Goal: Check status: Check status

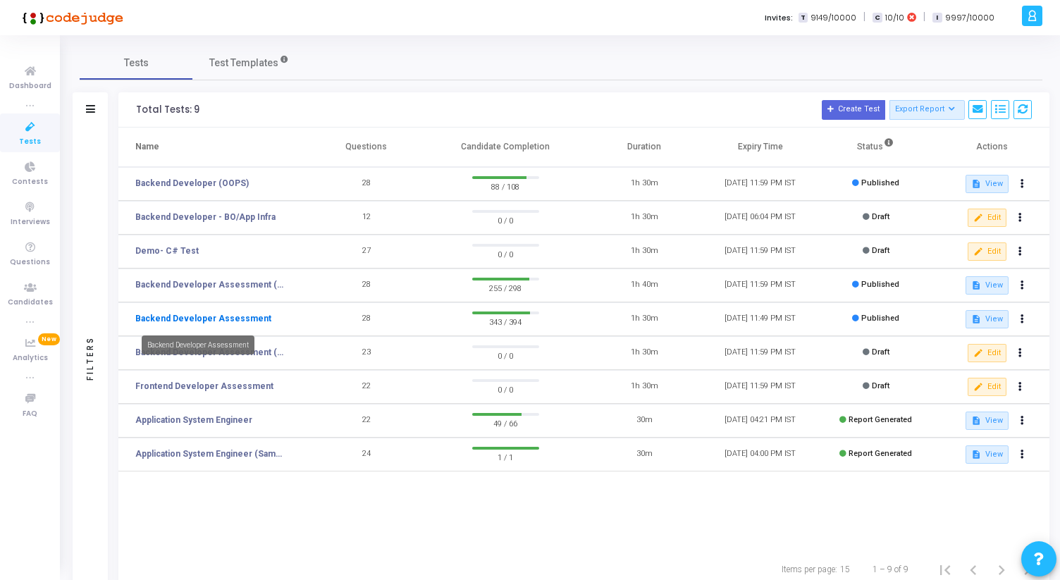
click at [249, 319] on link "Backend Developer Assessment" at bounding box center [203, 318] width 136 height 13
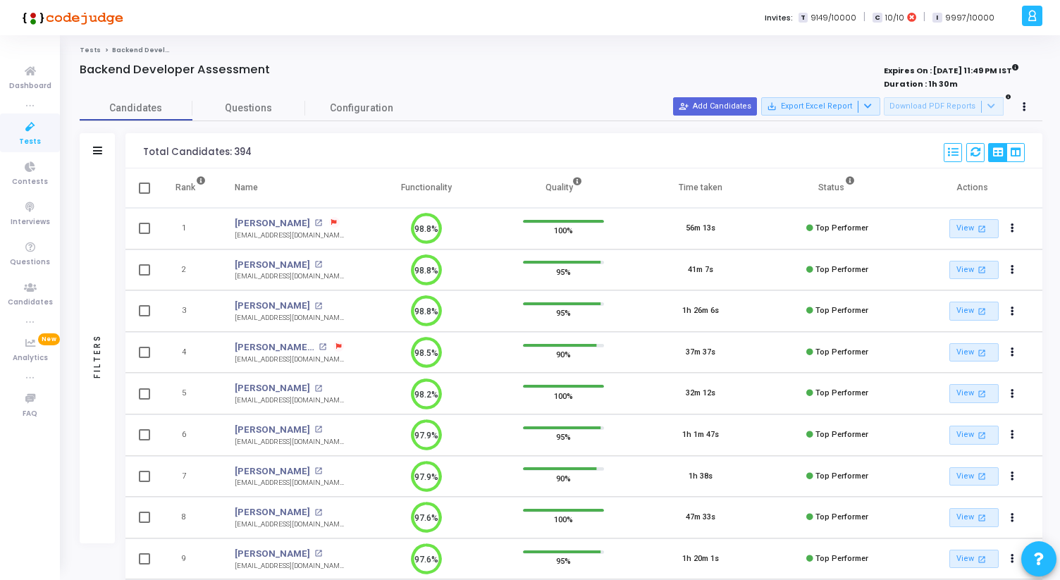
click at [402, 27] on div "Invites: T 9149/10000 | C 10/10 | I 9997/10000" at bounding box center [579, 17] width 876 height 35
click at [25, 132] on icon at bounding box center [30, 127] width 30 height 18
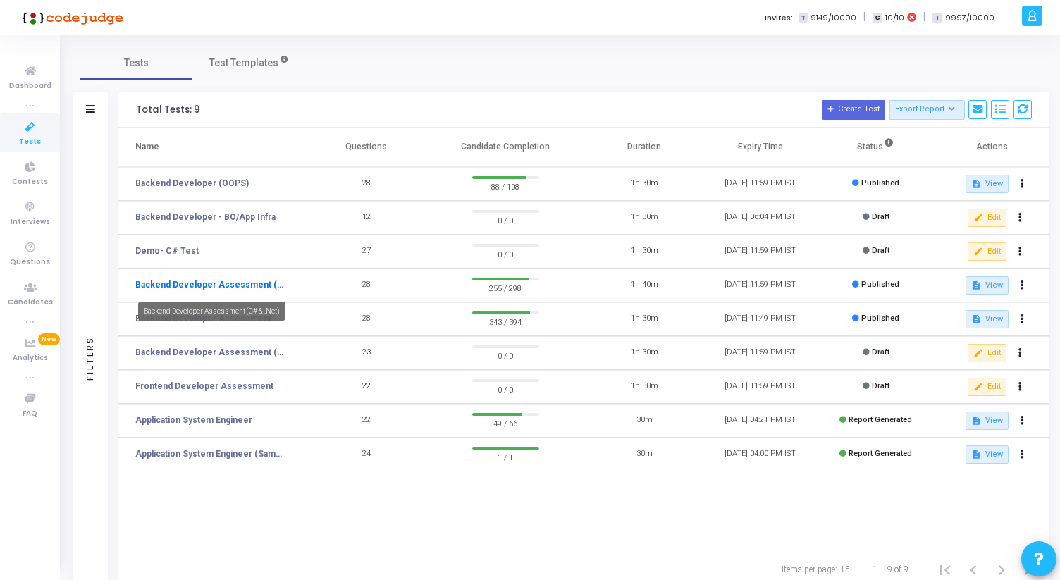
click at [247, 283] on link "Backend Developer Assessment (C# & .Net)" at bounding box center [210, 284] width 151 height 13
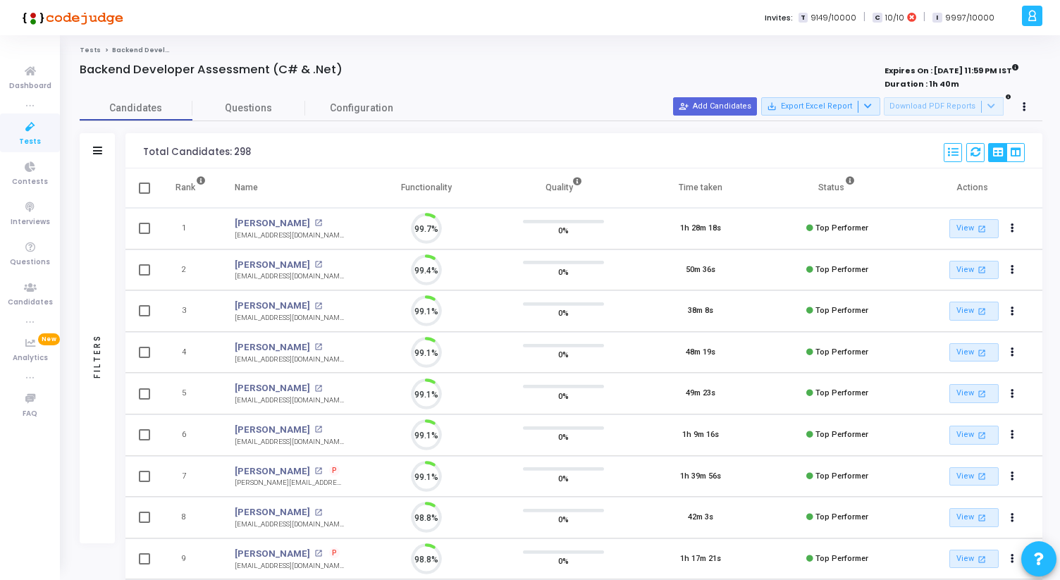
scroll to position [30, 36]
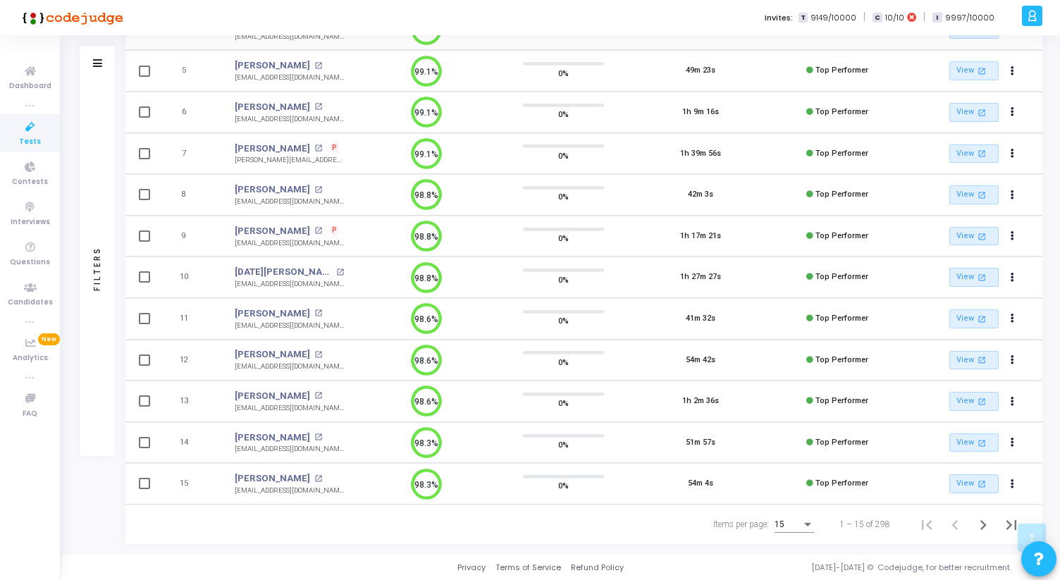
click at [793, 531] on div "15" at bounding box center [793, 520] width 39 height 23
click at [790, 524] on span "50" at bounding box center [794, 516] width 39 height 25
click at [978, 526] on icon "Next page" at bounding box center [983, 525] width 20 height 20
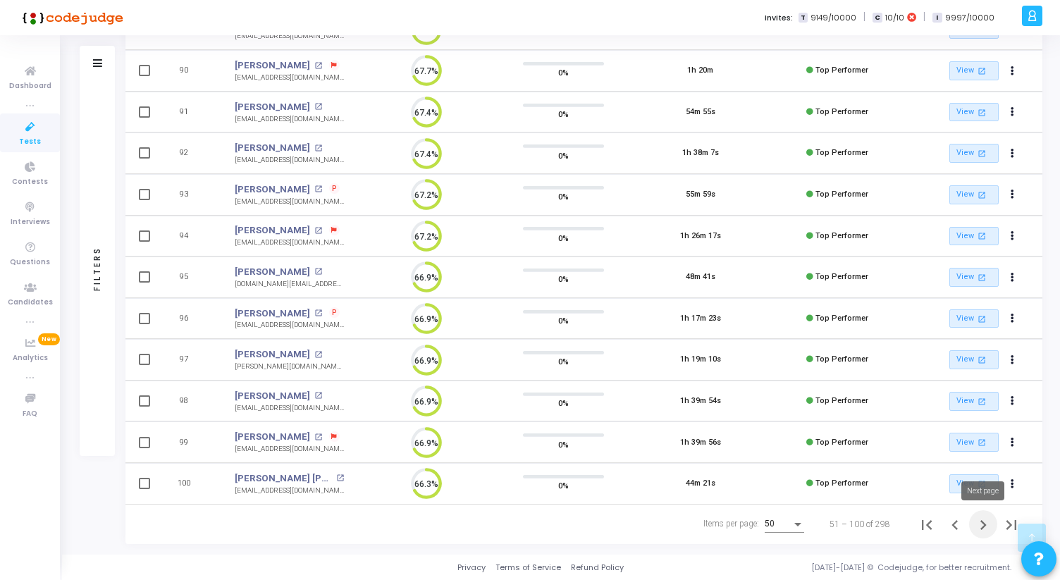
click at [984, 526] on icon "Next page" at bounding box center [983, 525] width 20 height 20
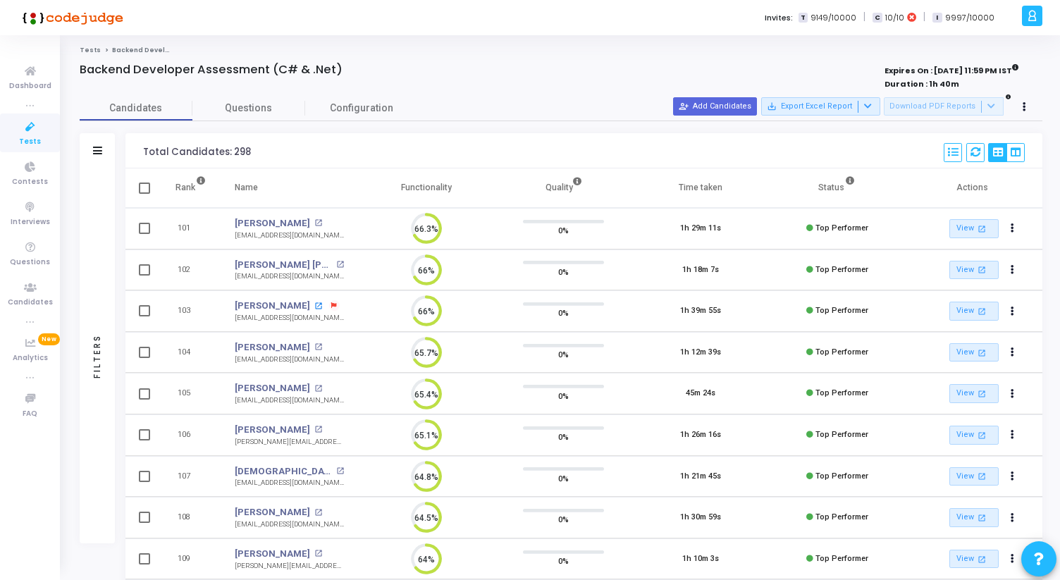
click at [314, 304] on mat-icon "open_in_new" at bounding box center [318, 306] width 8 height 8
click at [454, 82] on div at bounding box center [362, 84] width 564 height 15
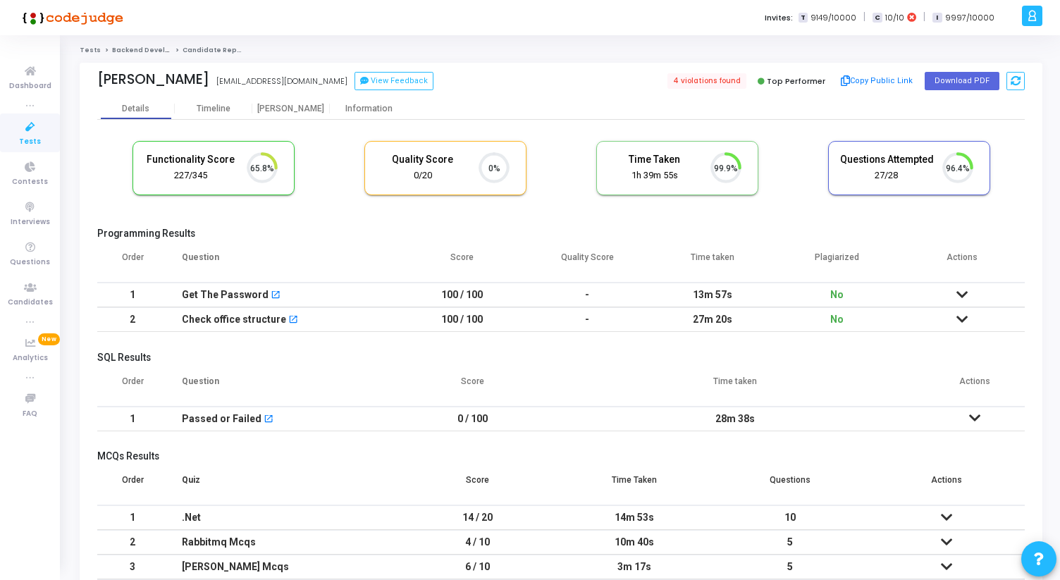
scroll to position [6, 6]
click at [381, 111] on div "Information" at bounding box center [368, 109] width 77 height 11
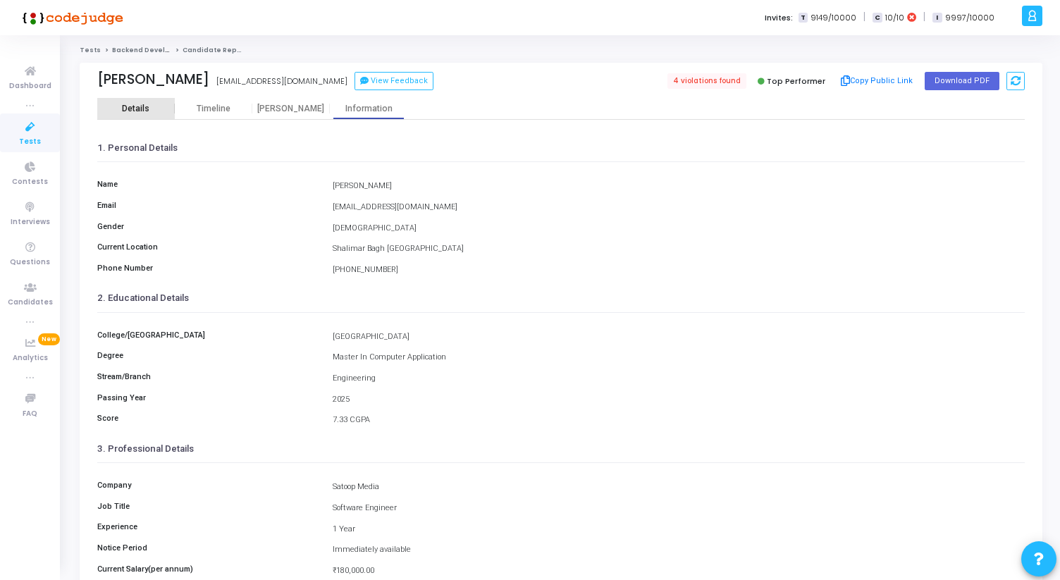
click at [129, 99] on div "Details" at bounding box center [135, 108] width 77 height 21
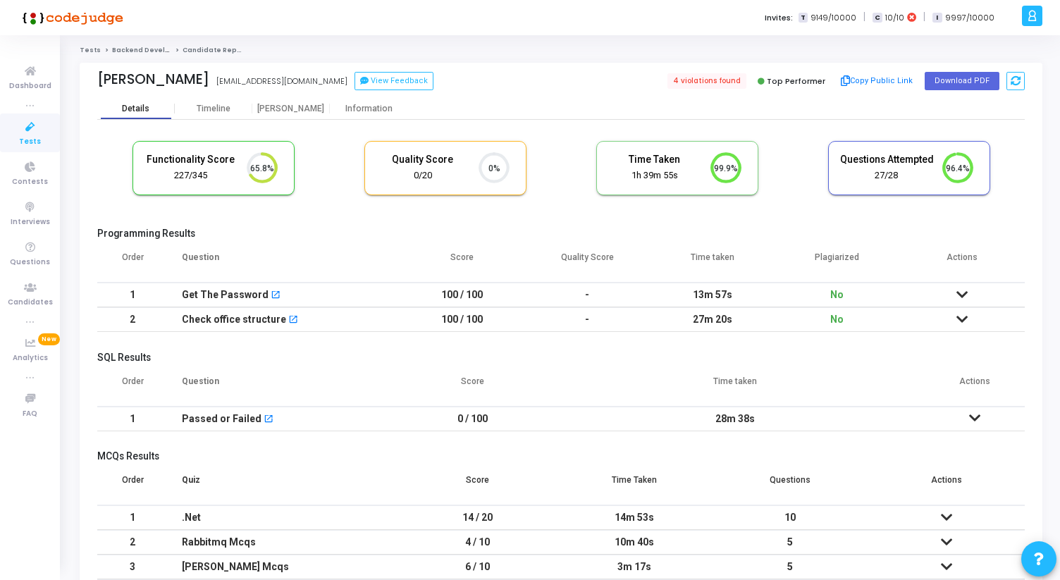
scroll to position [30, 36]
click at [299, 113] on div "Proctor" at bounding box center [290, 109] width 77 height 11
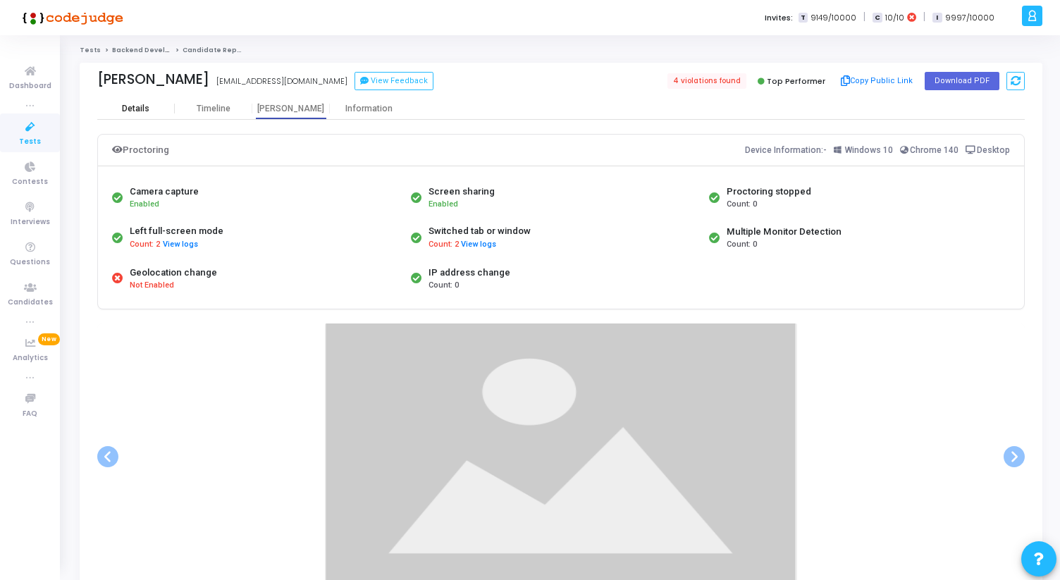
click at [119, 104] on div "Details" at bounding box center [135, 109] width 77 height 11
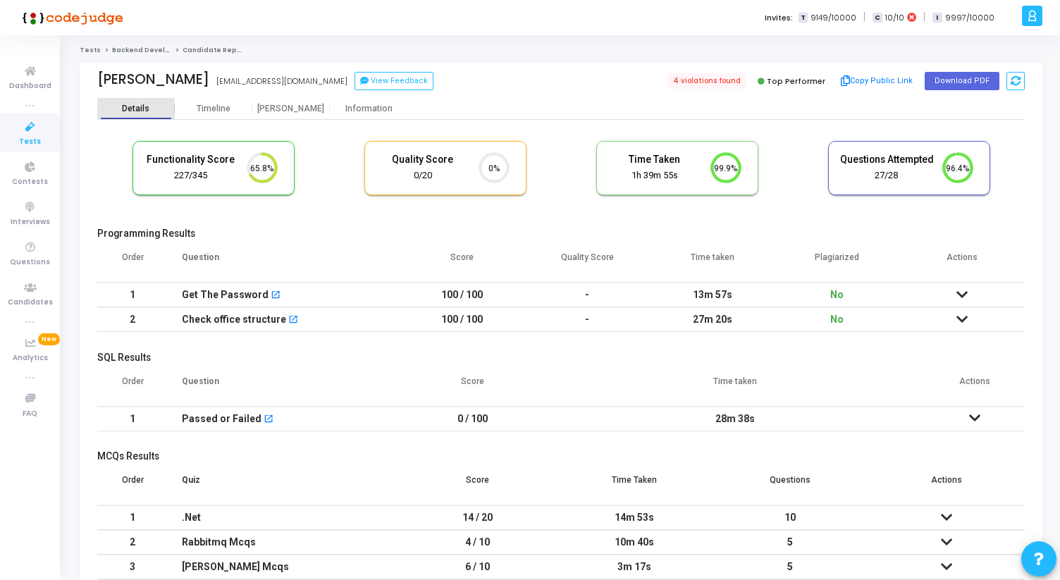
scroll to position [30, 36]
click at [295, 109] on div "Proctor" at bounding box center [290, 109] width 77 height 11
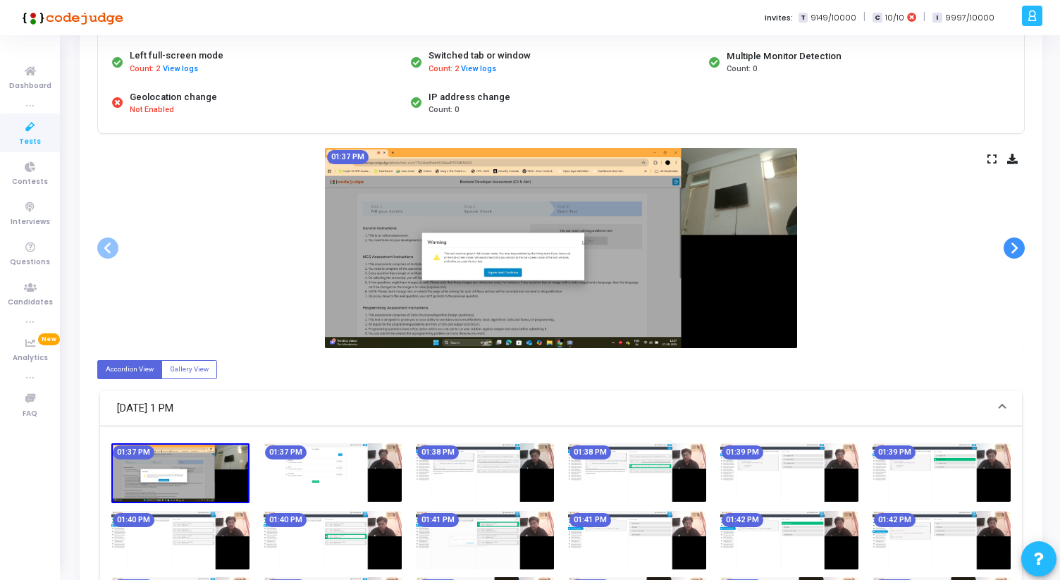
click at [1014, 241] on span at bounding box center [1013, 247] width 21 height 21
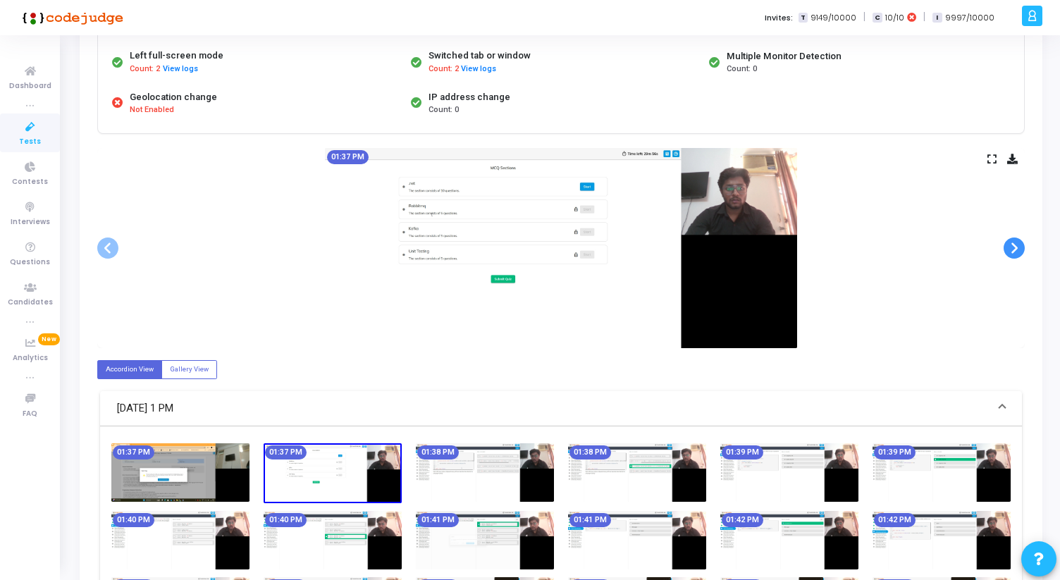
click at [1014, 241] on span at bounding box center [1013, 247] width 21 height 21
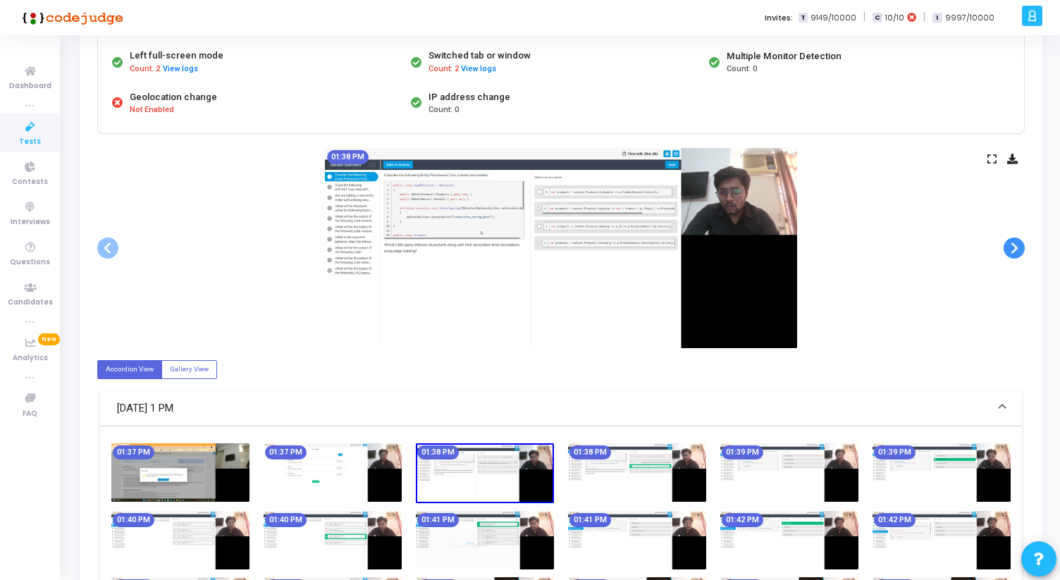
click at [1014, 241] on span at bounding box center [1013, 247] width 21 height 21
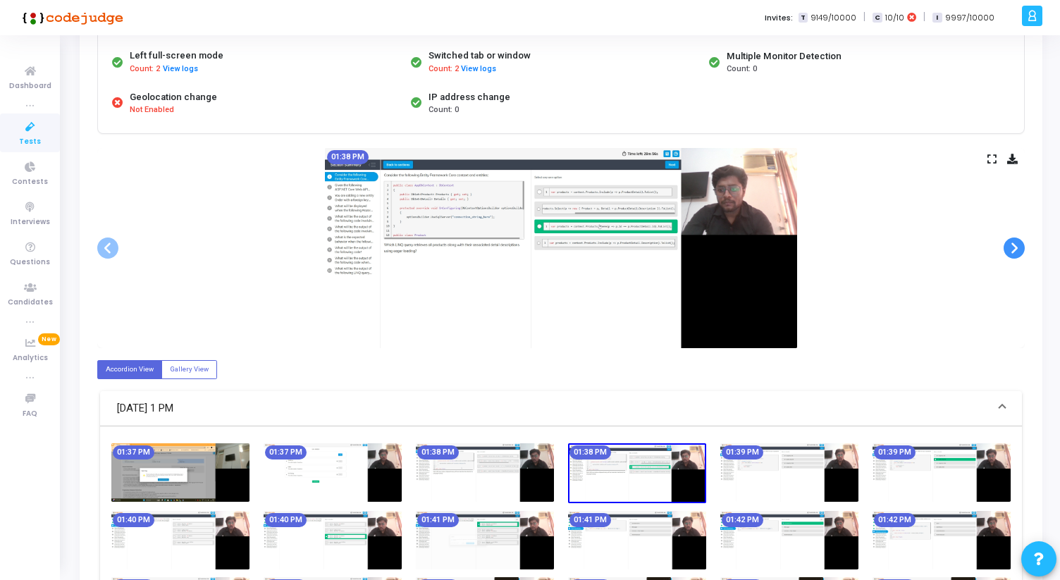
click at [1014, 242] on span at bounding box center [1013, 247] width 21 height 21
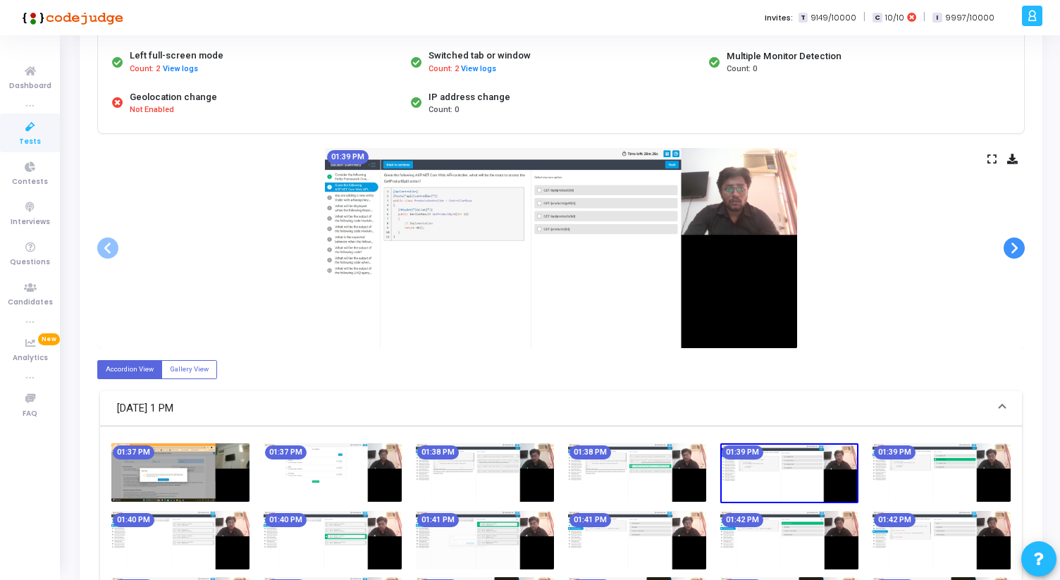
click at [1017, 246] on span at bounding box center [1013, 247] width 21 height 21
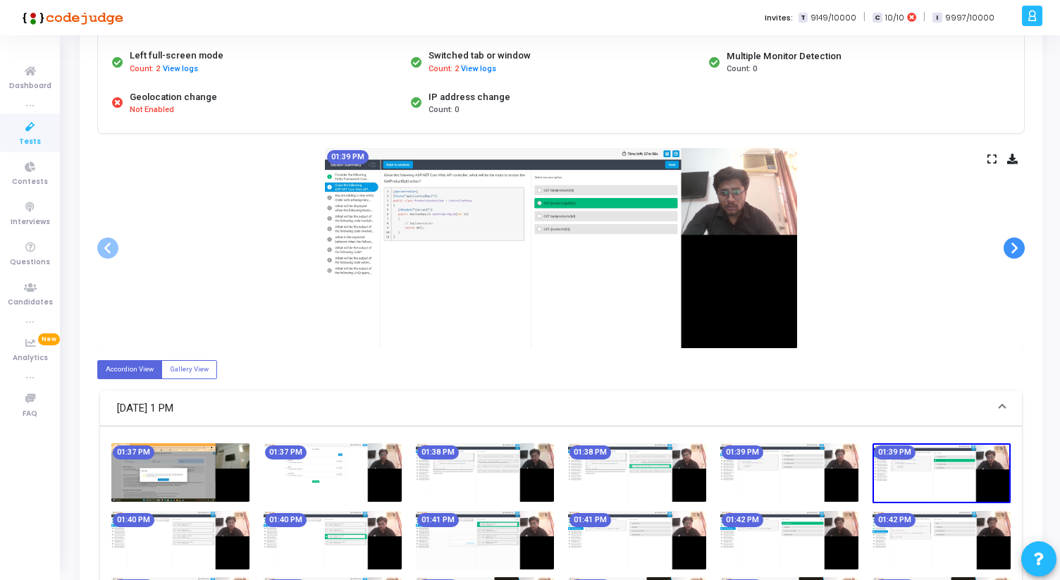
click at [1017, 246] on span at bounding box center [1013, 247] width 21 height 21
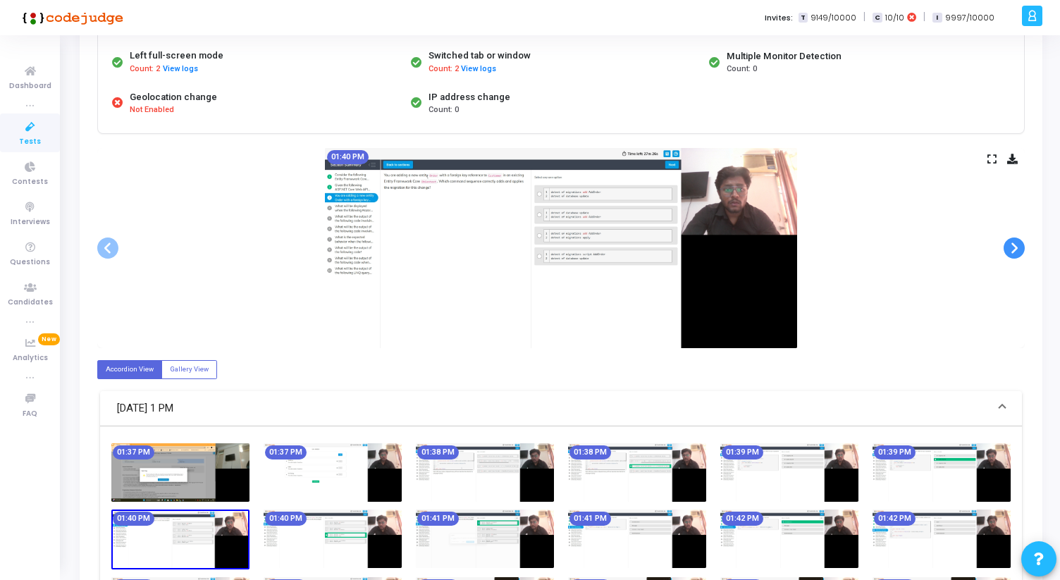
click at [1017, 246] on span at bounding box center [1013, 247] width 21 height 21
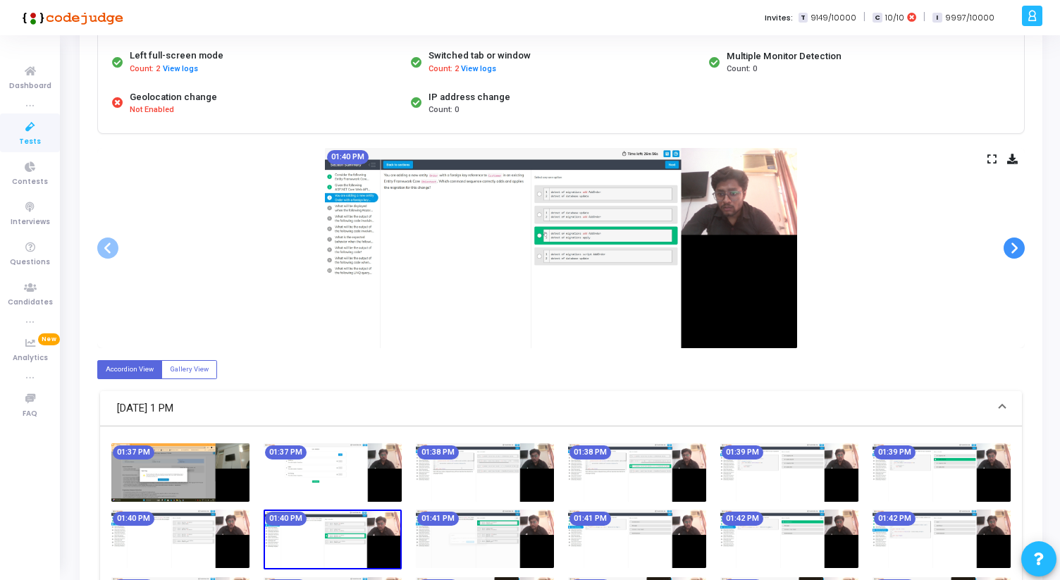
click at [1017, 246] on span at bounding box center [1013, 247] width 21 height 21
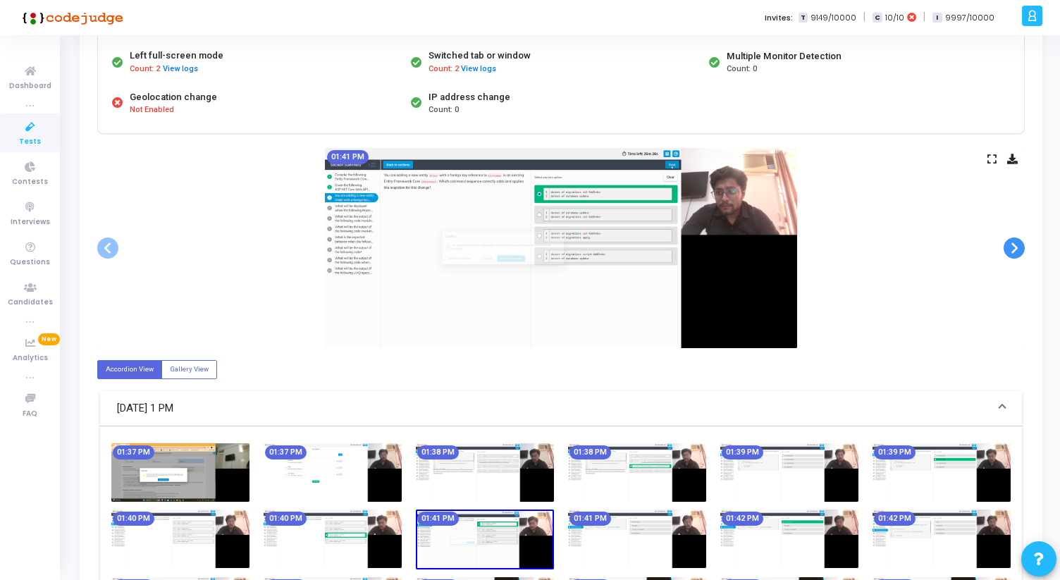
click at [1017, 246] on span at bounding box center [1013, 247] width 21 height 21
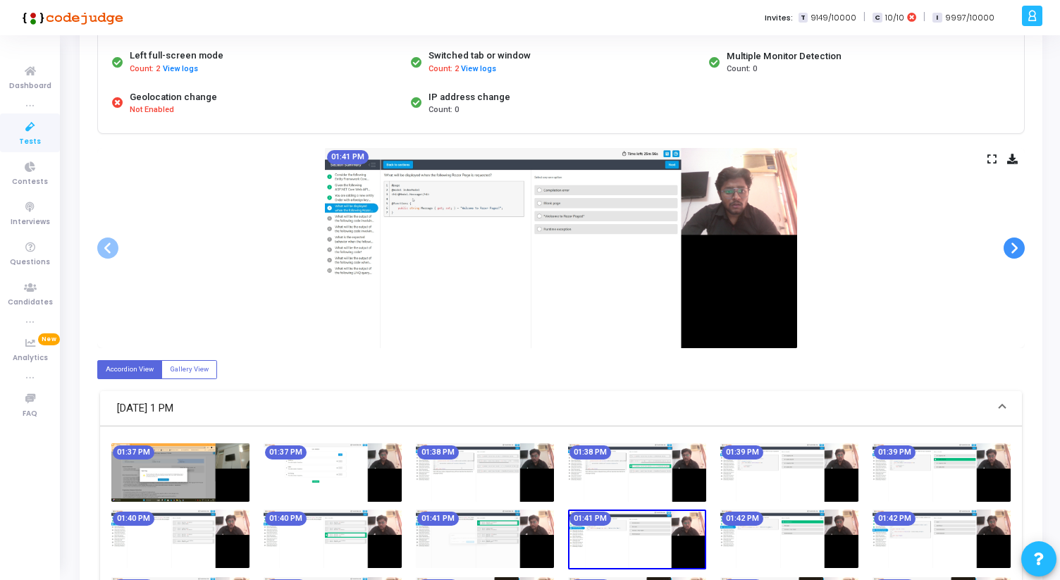
click at [1017, 246] on span at bounding box center [1013, 247] width 21 height 21
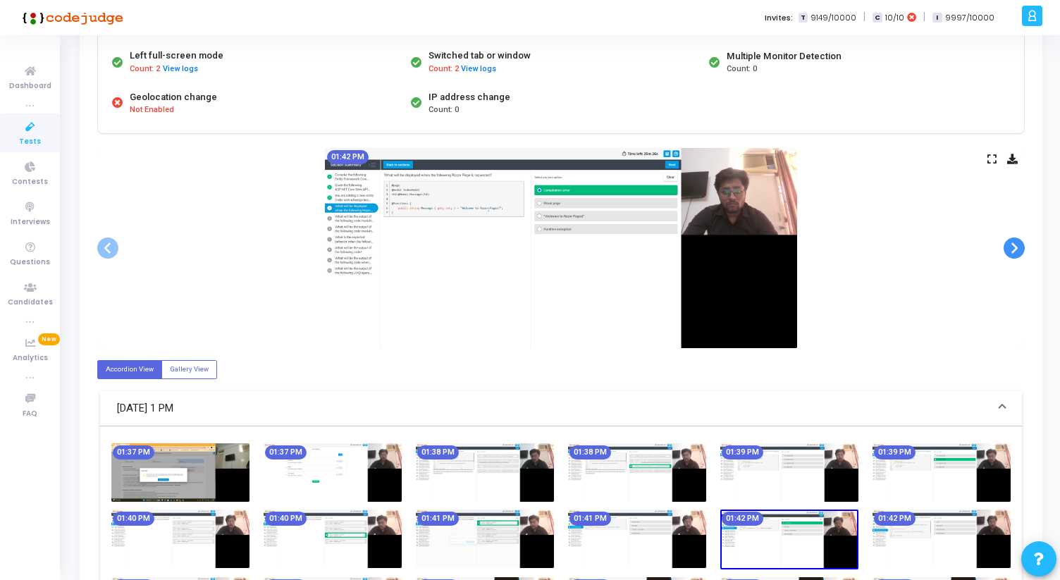
click at [1017, 246] on span at bounding box center [1013, 247] width 21 height 21
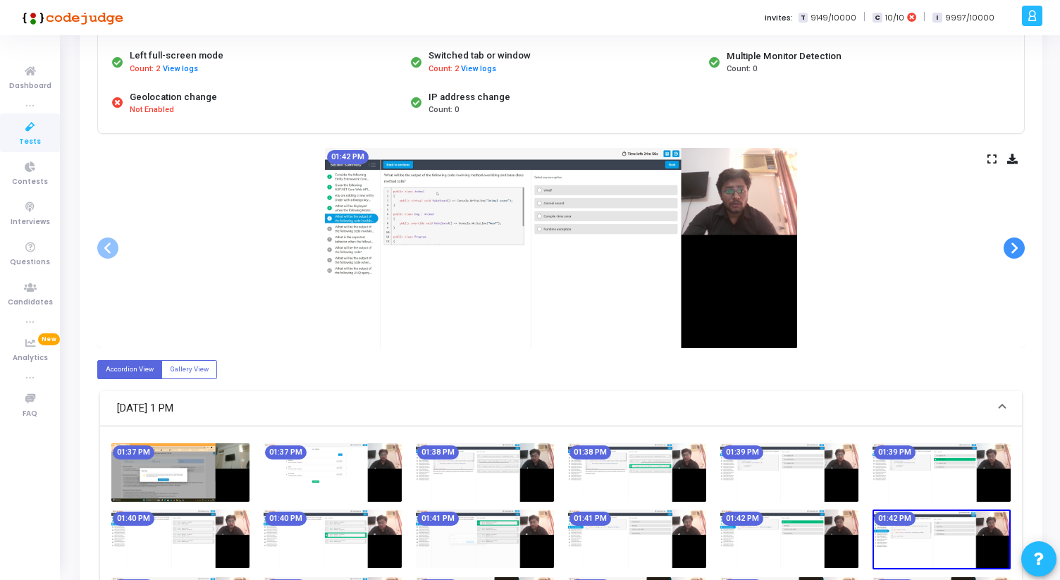
click at [1017, 246] on span at bounding box center [1013, 247] width 21 height 21
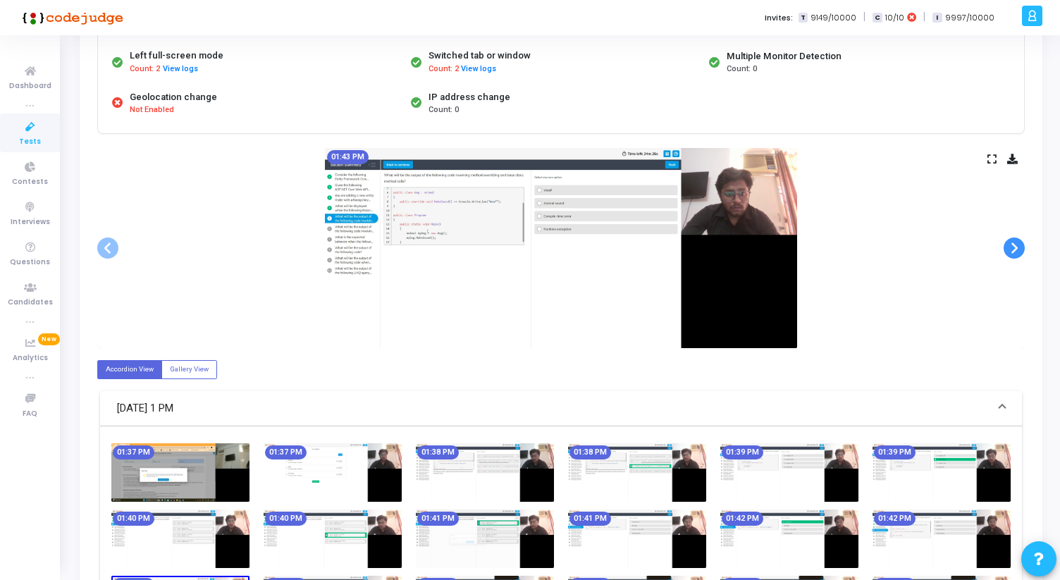
click at [1017, 246] on span at bounding box center [1013, 247] width 21 height 21
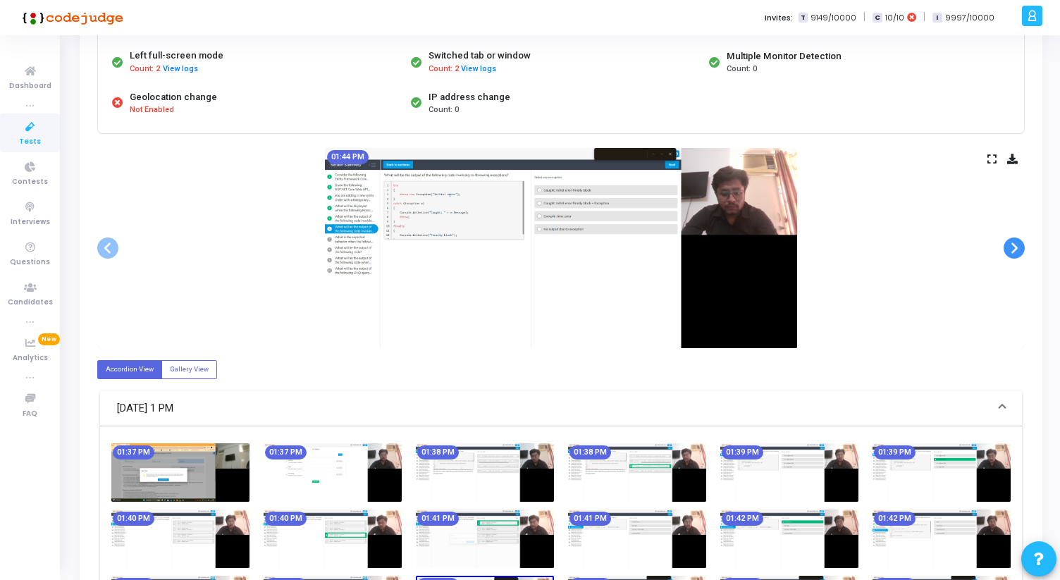
click at [1017, 246] on span at bounding box center [1013, 247] width 21 height 21
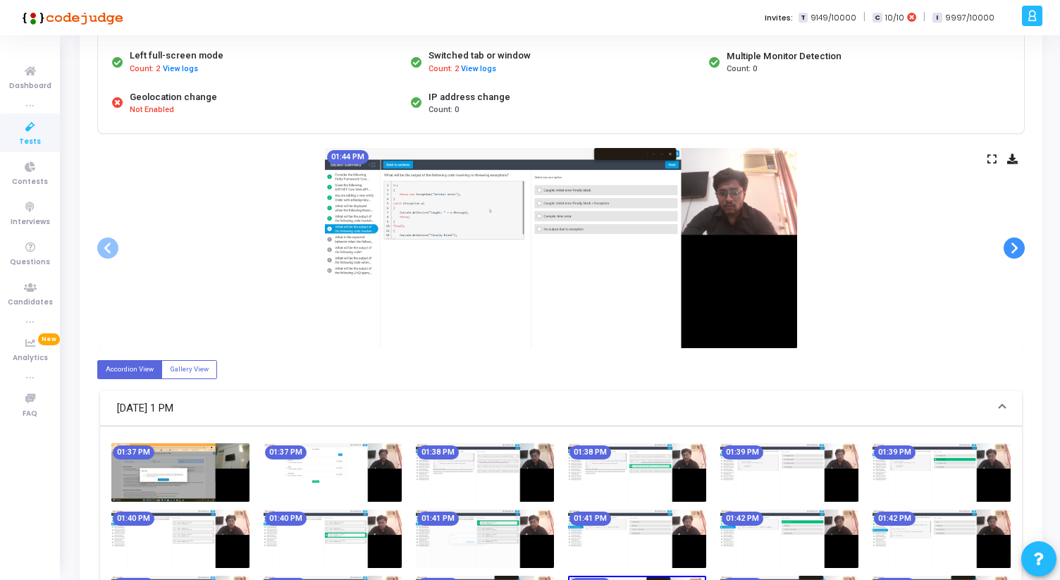
click at [1017, 246] on span at bounding box center [1013, 247] width 21 height 21
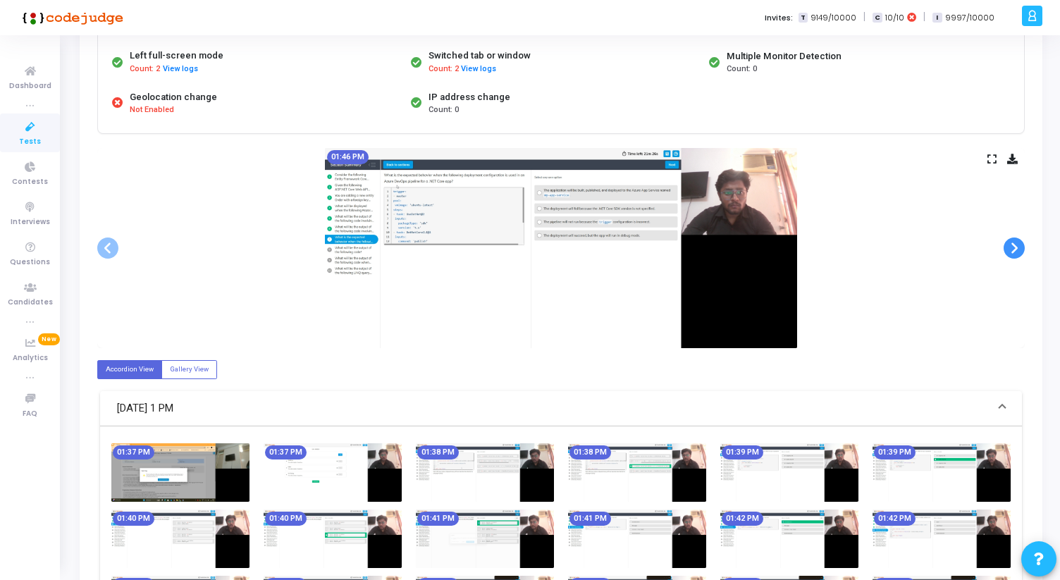
click at [1017, 246] on span at bounding box center [1013, 247] width 21 height 21
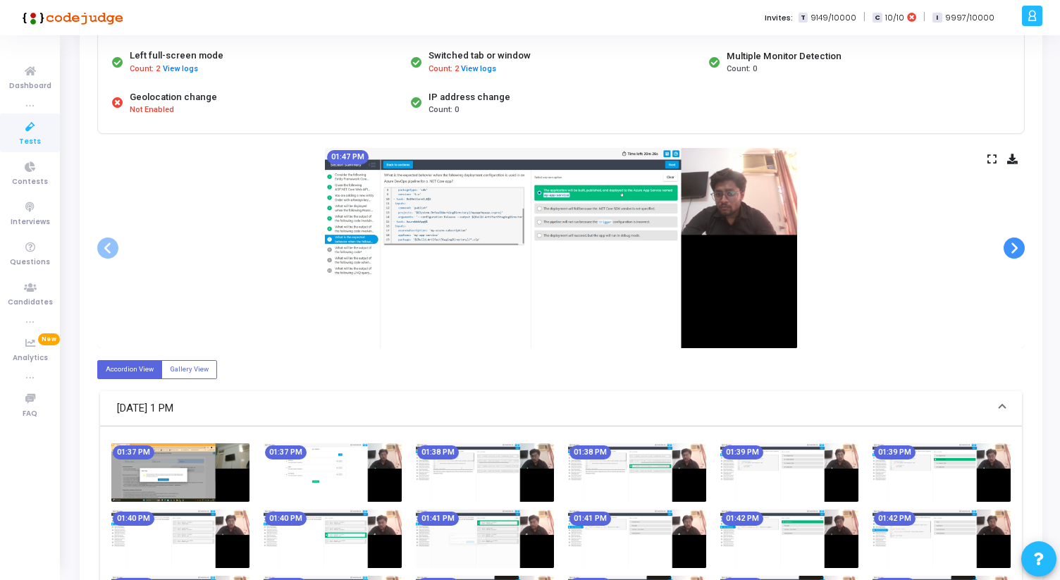
click at [1017, 246] on span at bounding box center [1013, 247] width 21 height 21
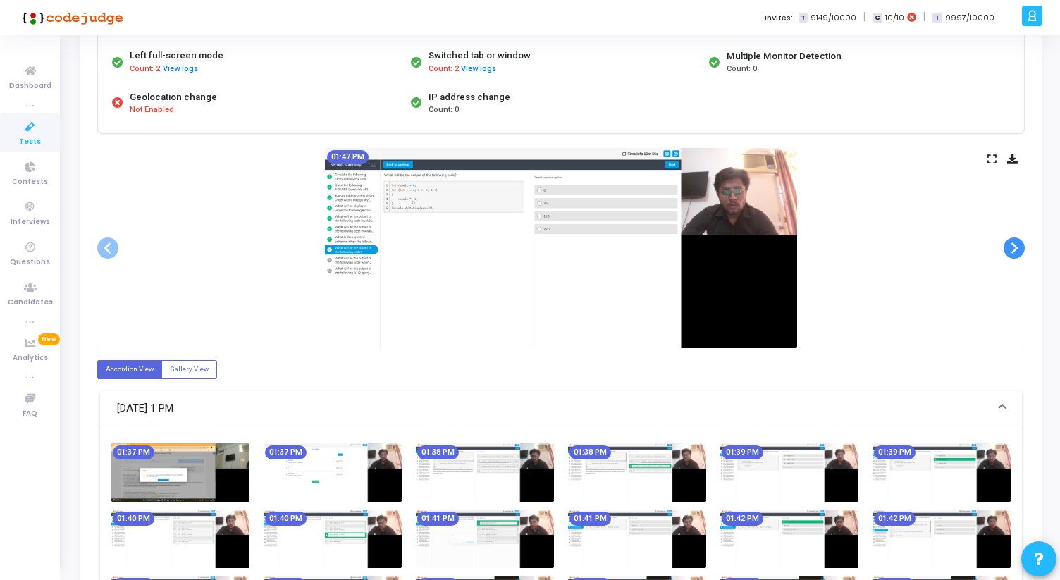
click at [1017, 246] on span at bounding box center [1013, 247] width 21 height 21
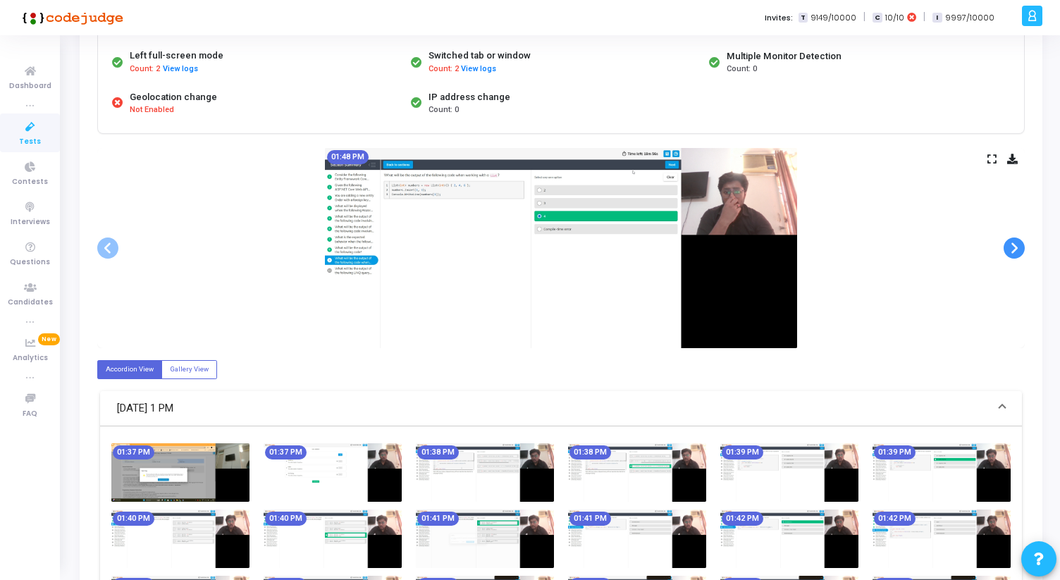
click at [1017, 246] on span at bounding box center [1013, 247] width 21 height 21
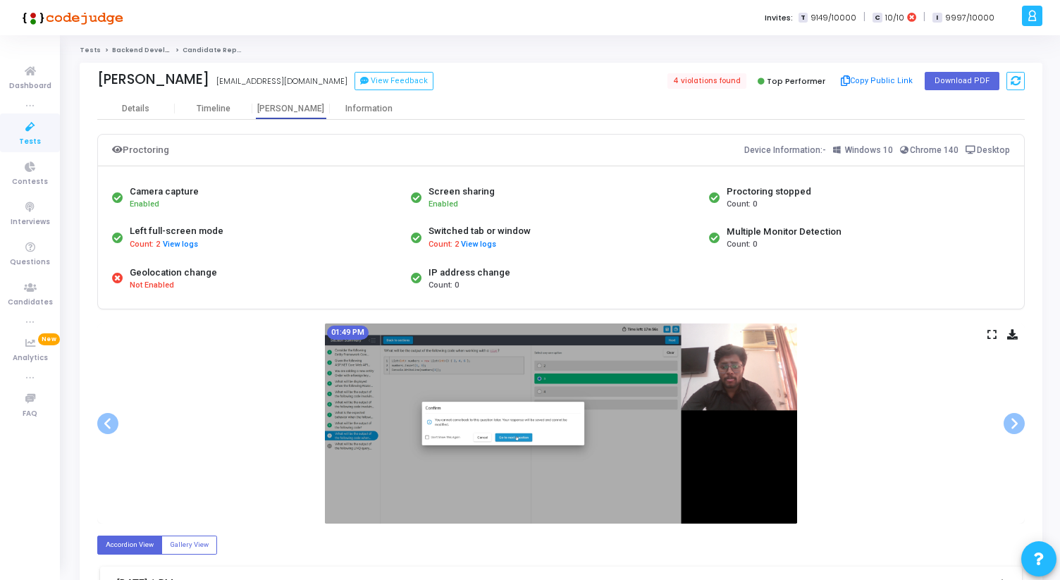
click at [990, 335] on icon at bounding box center [991, 334] width 9 height 8
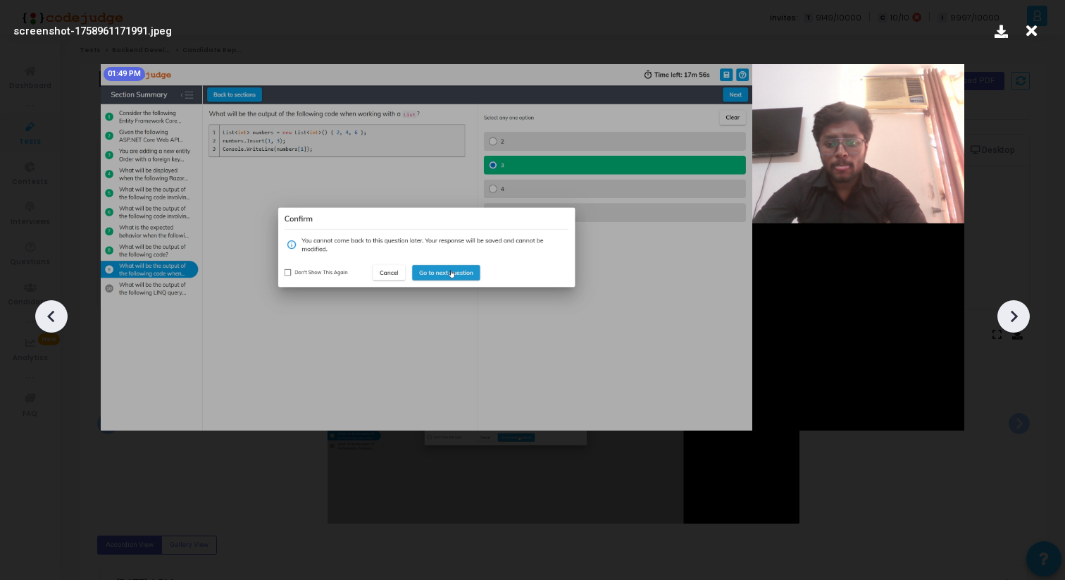
click at [1012, 321] on icon at bounding box center [1014, 316] width 7 height 12
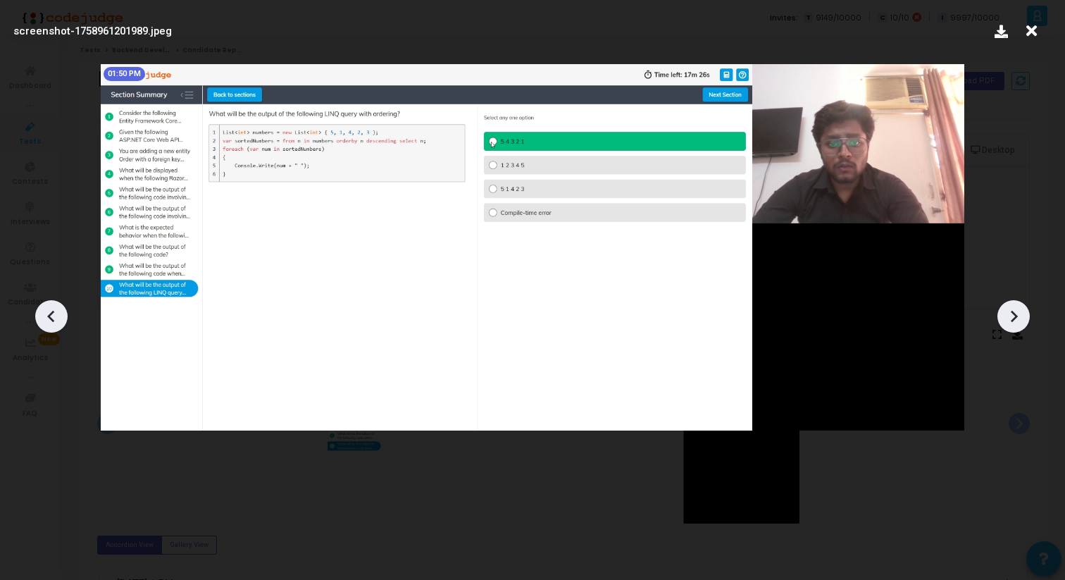
click at [1012, 321] on icon at bounding box center [1014, 316] width 7 height 12
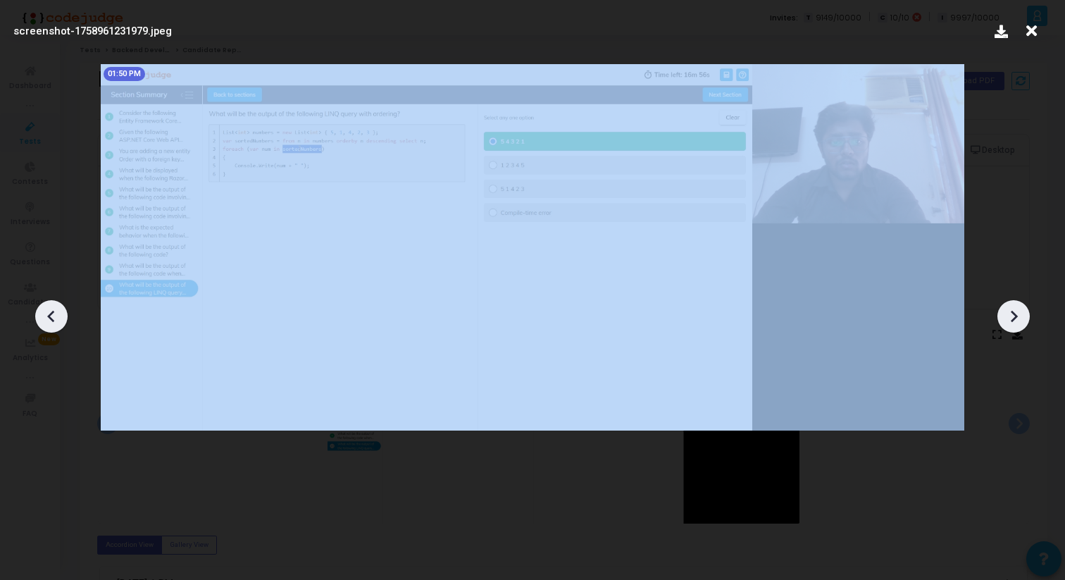
click at [1012, 321] on icon at bounding box center [1014, 316] width 7 height 12
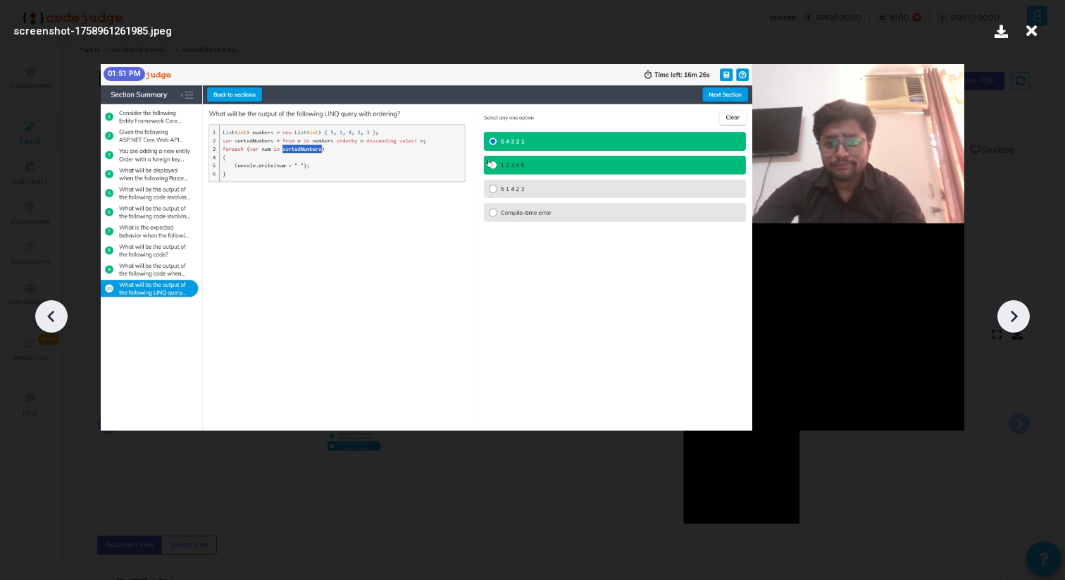
click at [1012, 321] on icon at bounding box center [1014, 316] width 7 height 12
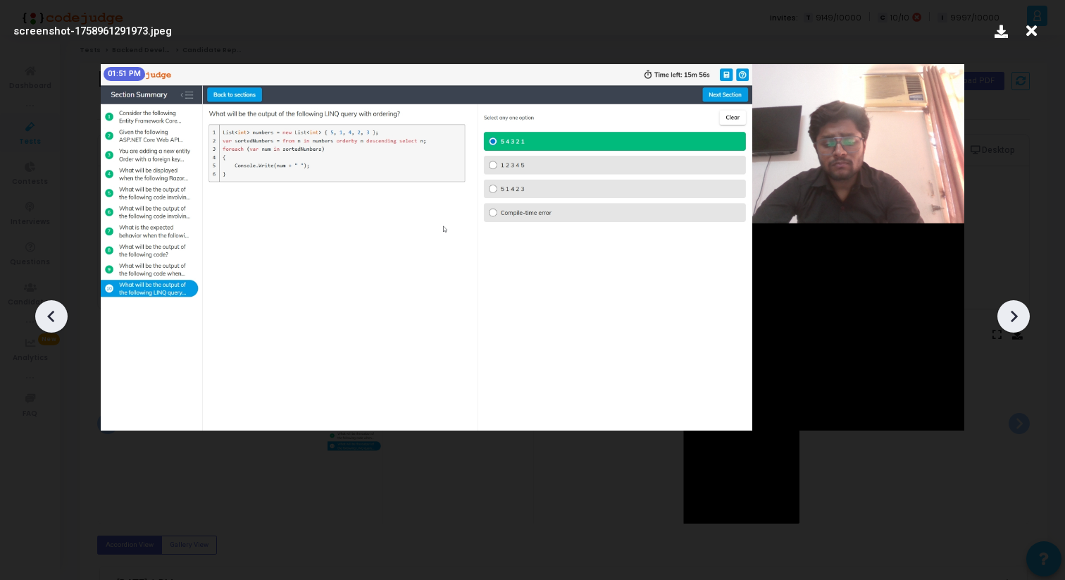
click at [1012, 321] on icon at bounding box center [1014, 316] width 7 height 12
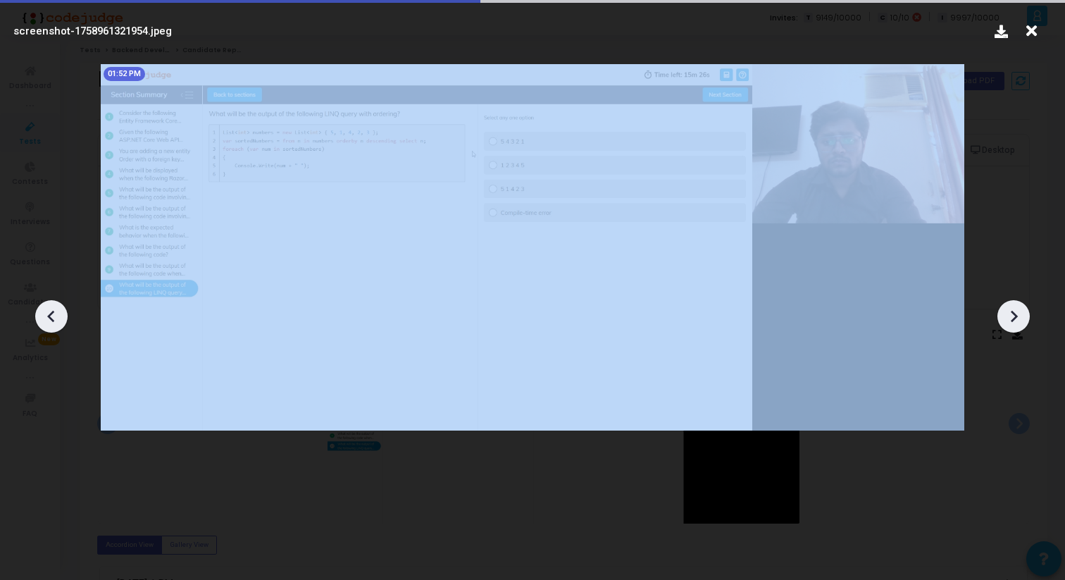
click at [1012, 321] on icon at bounding box center [1014, 316] width 7 height 12
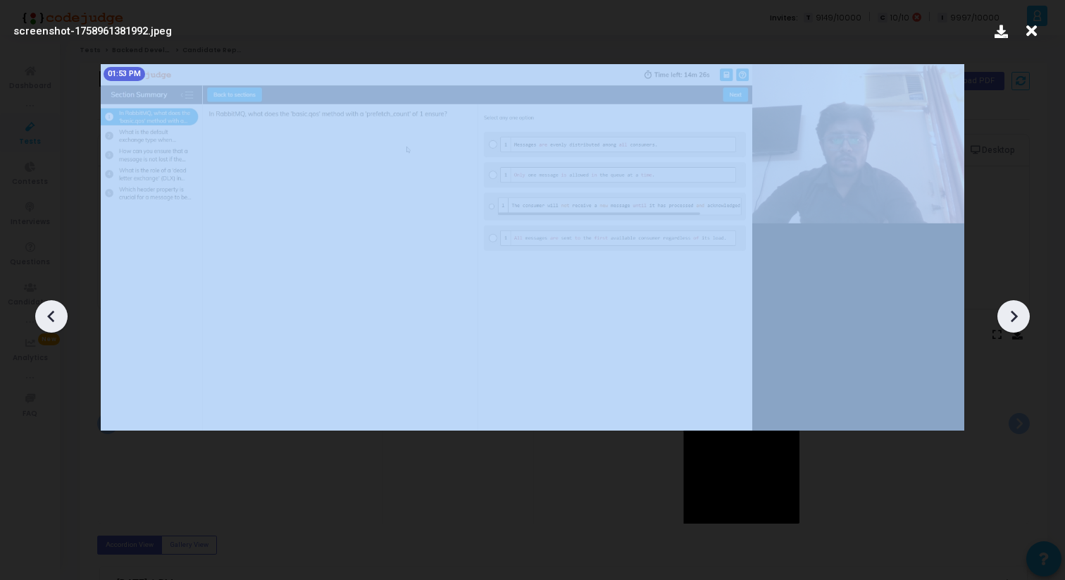
click at [1012, 321] on icon at bounding box center [1014, 316] width 7 height 12
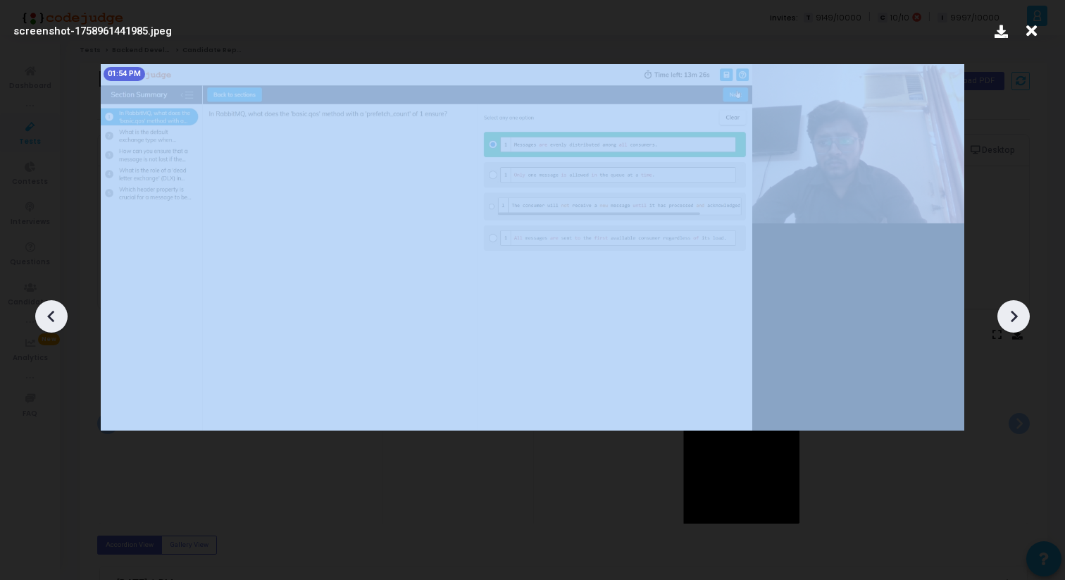
click at [1012, 321] on icon at bounding box center [1014, 316] width 7 height 12
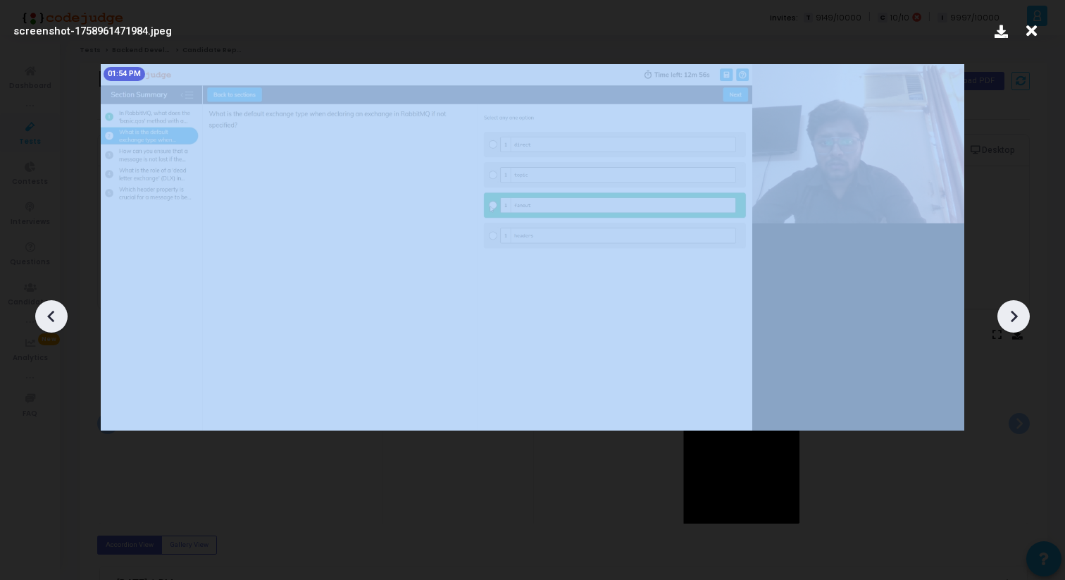
click at [1012, 321] on icon at bounding box center [1014, 316] width 7 height 12
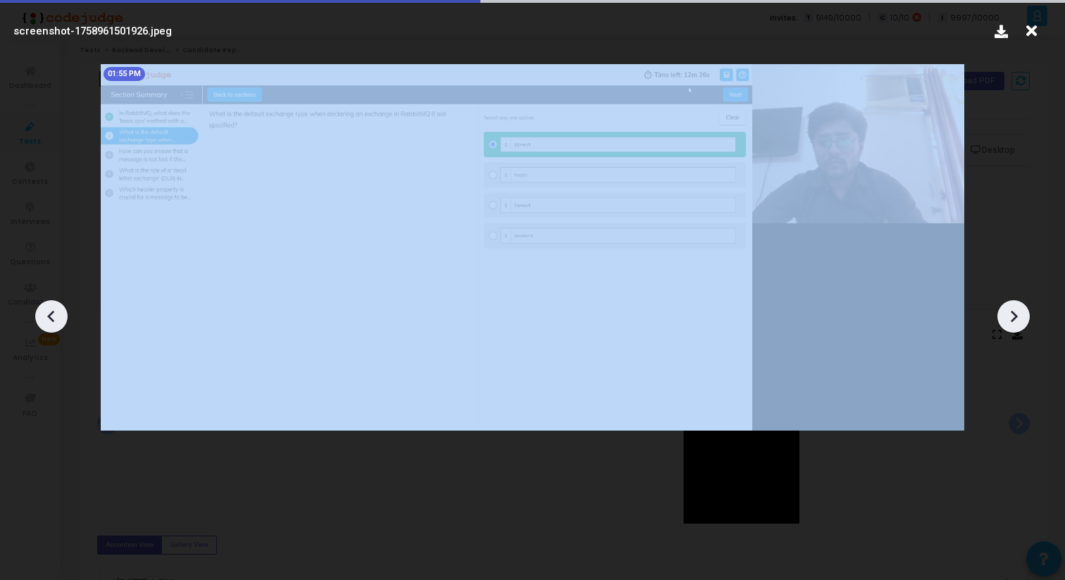
click at [1012, 321] on icon at bounding box center [1014, 316] width 7 height 12
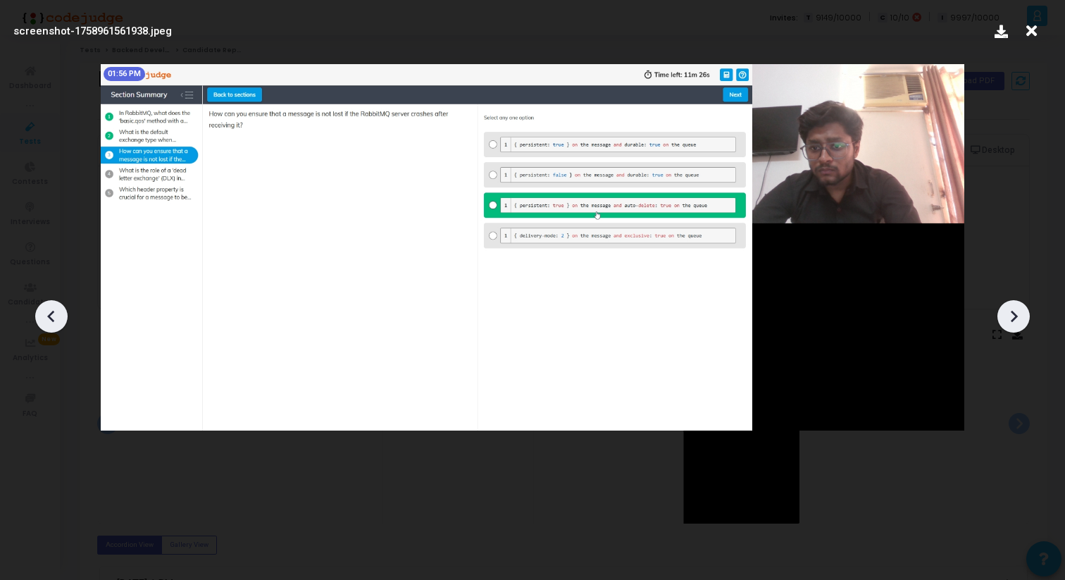
click at [1022, 319] on icon at bounding box center [1013, 316] width 21 height 21
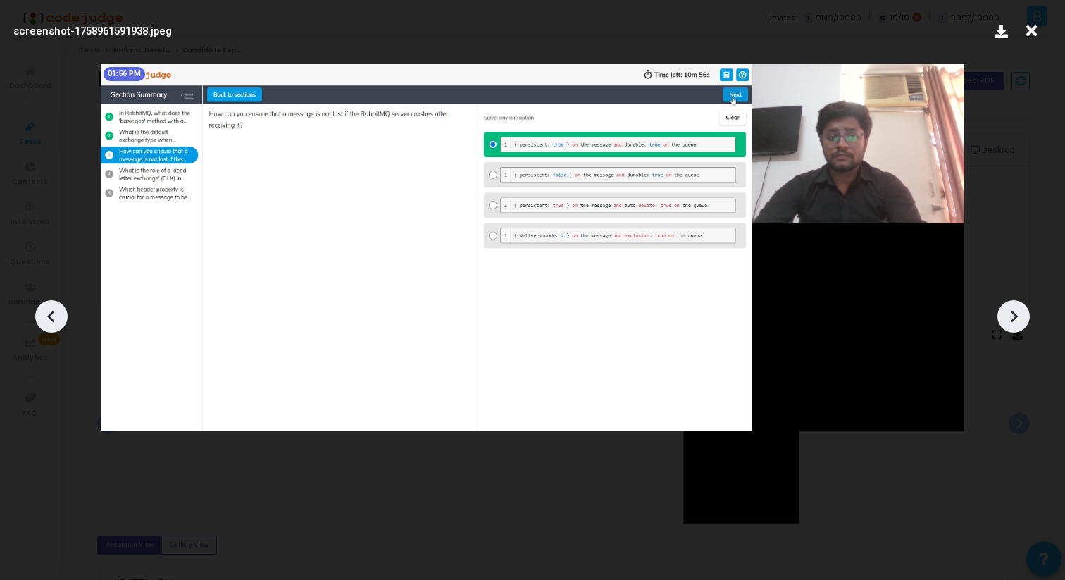
click at [1022, 319] on icon at bounding box center [1013, 316] width 21 height 21
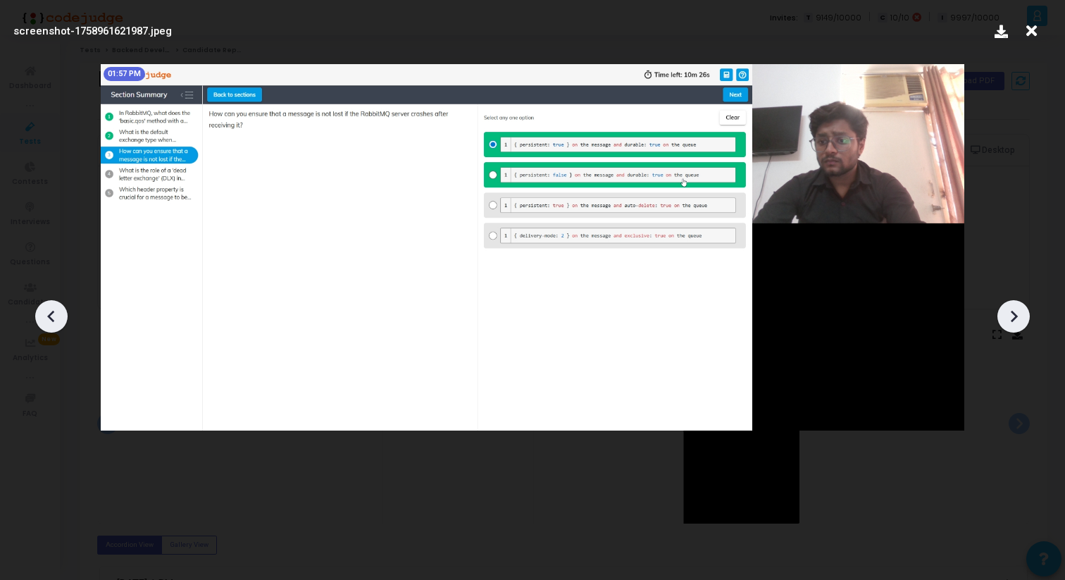
click at [1022, 319] on icon at bounding box center [1013, 316] width 21 height 21
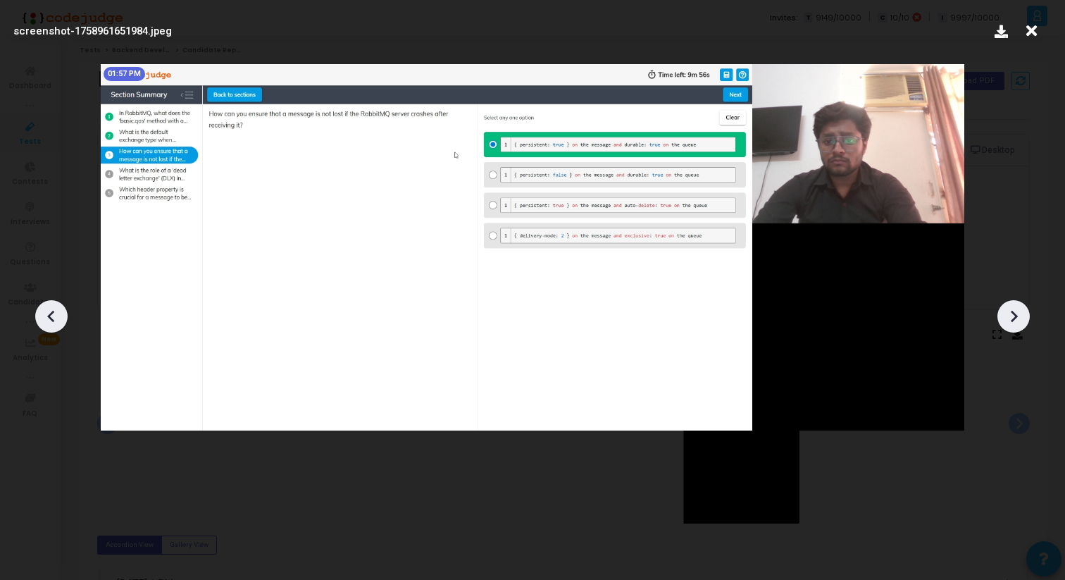
click at [1021, 319] on icon at bounding box center [1013, 316] width 21 height 21
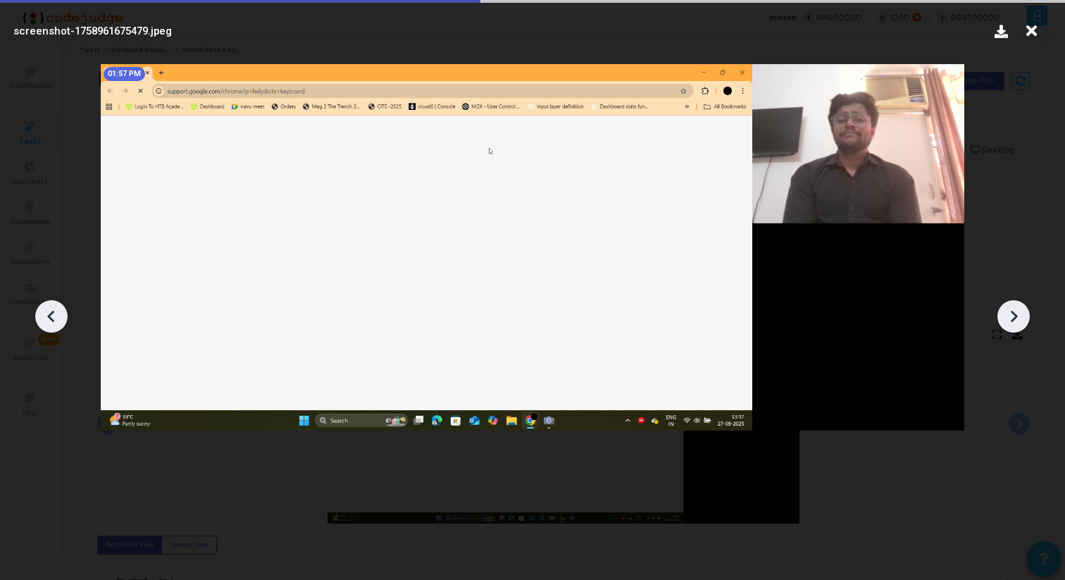
click at [1021, 320] on icon at bounding box center [1013, 316] width 21 height 21
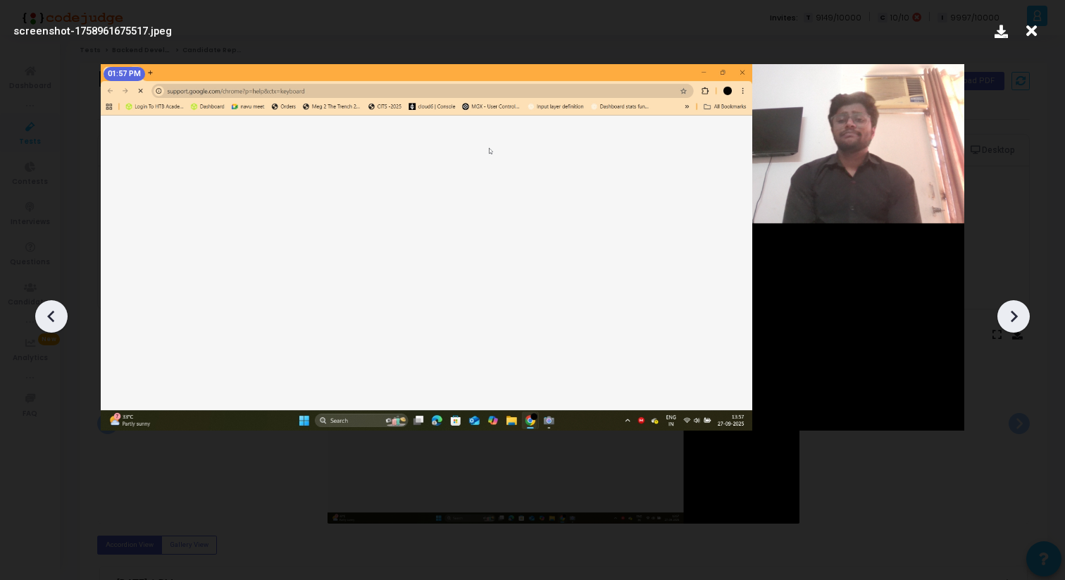
click at [1021, 320] on icon at bounding box center [1013, 316] width 21 height 21
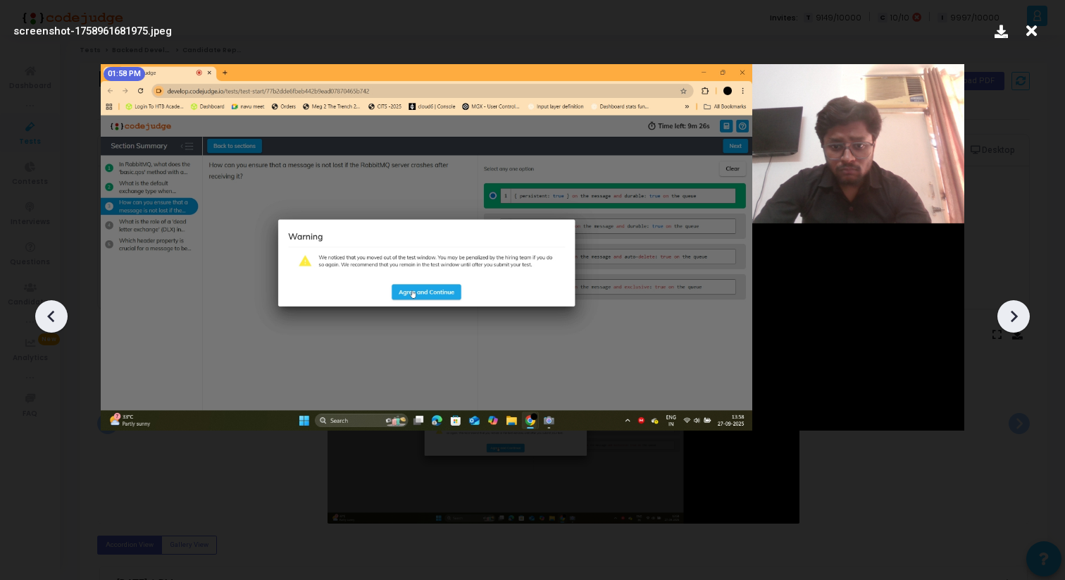
click at [1021, 321] on icon at bounding box center [1013, 316] width 21 height 21
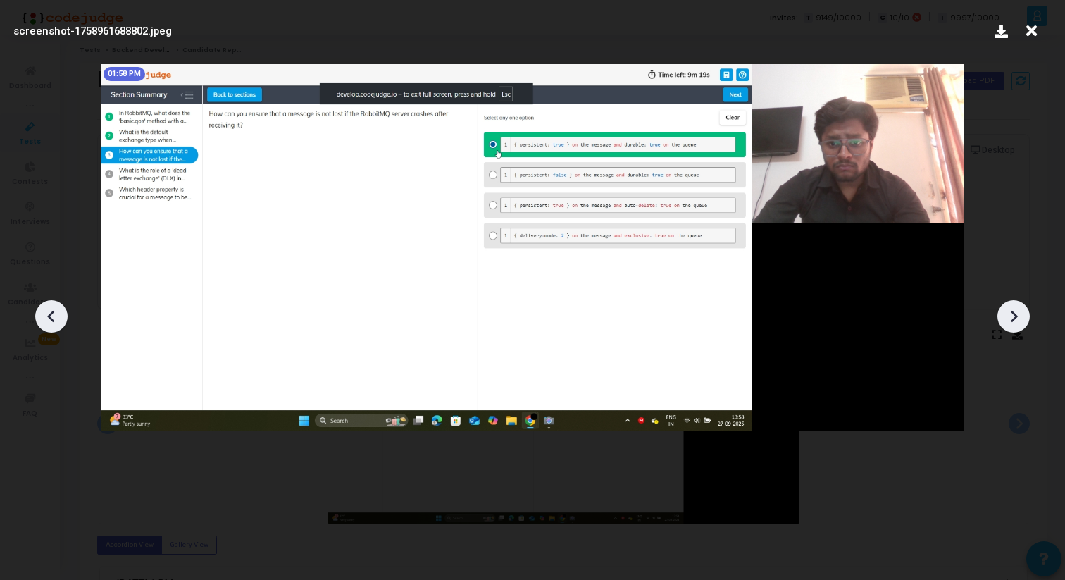
click at [1021, 321] on icon at bounding box center [1013, 316] width 21 height 21
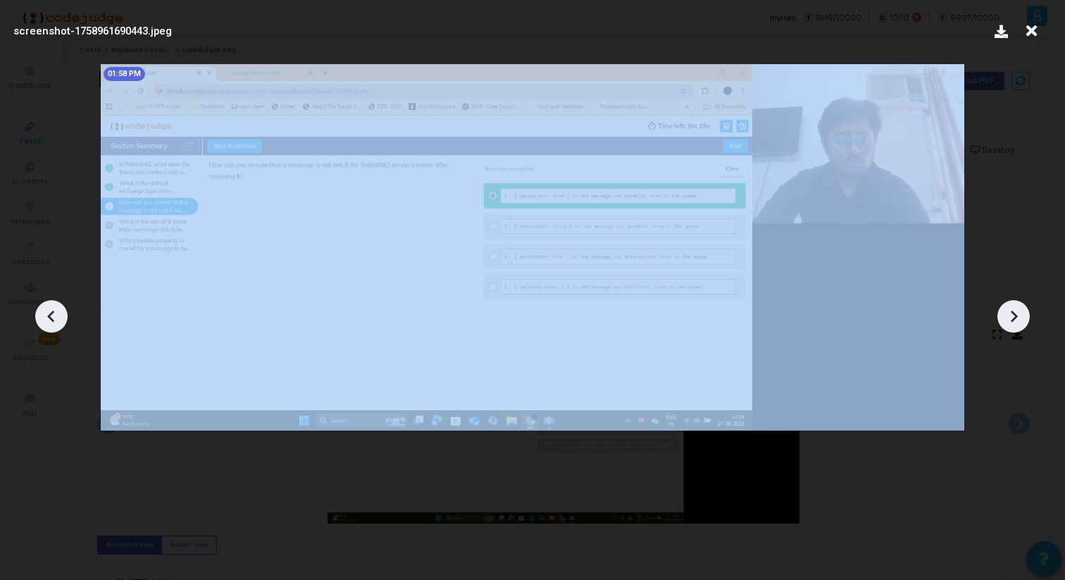
click at [1021, 321] on icon at bounding box center [1013, 316] width 21 height 21
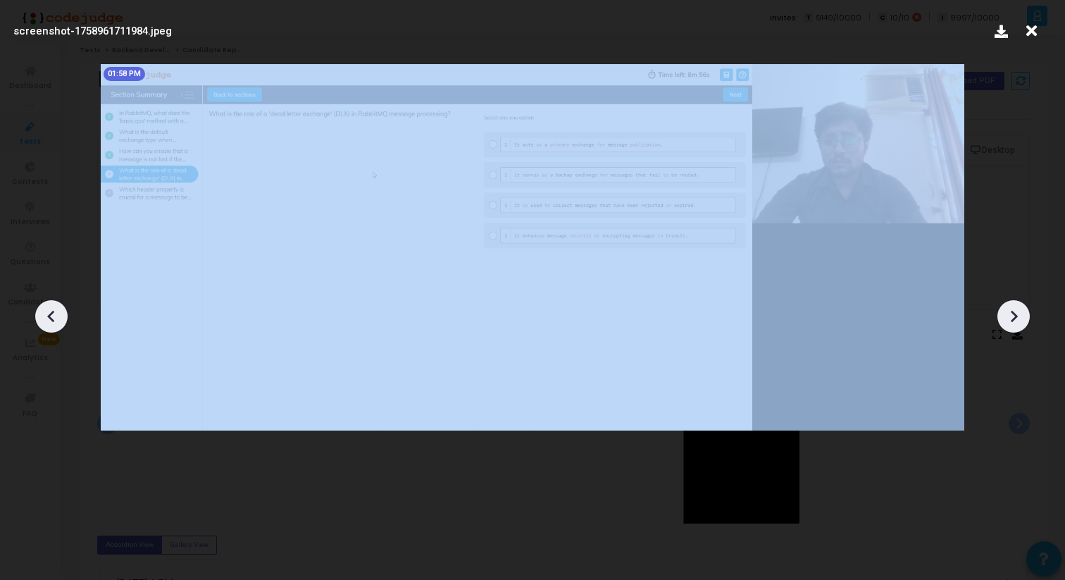
click at [1021, 321] on icon at bounding box center [1013, 316] width 21 height 21
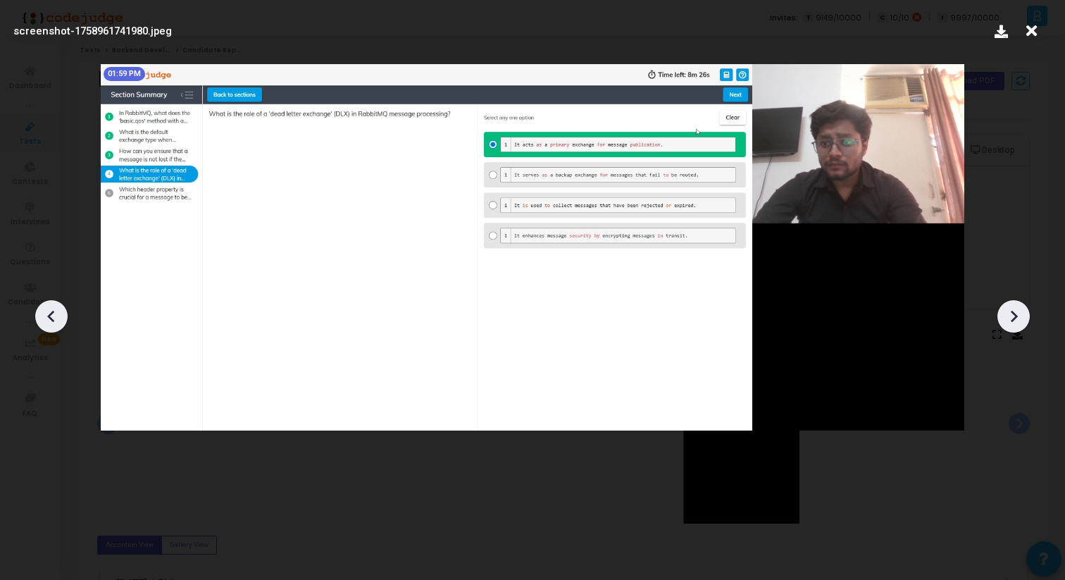
click at [1032, 36] on icon at bounding box center [1032, 31] width 22 height 27
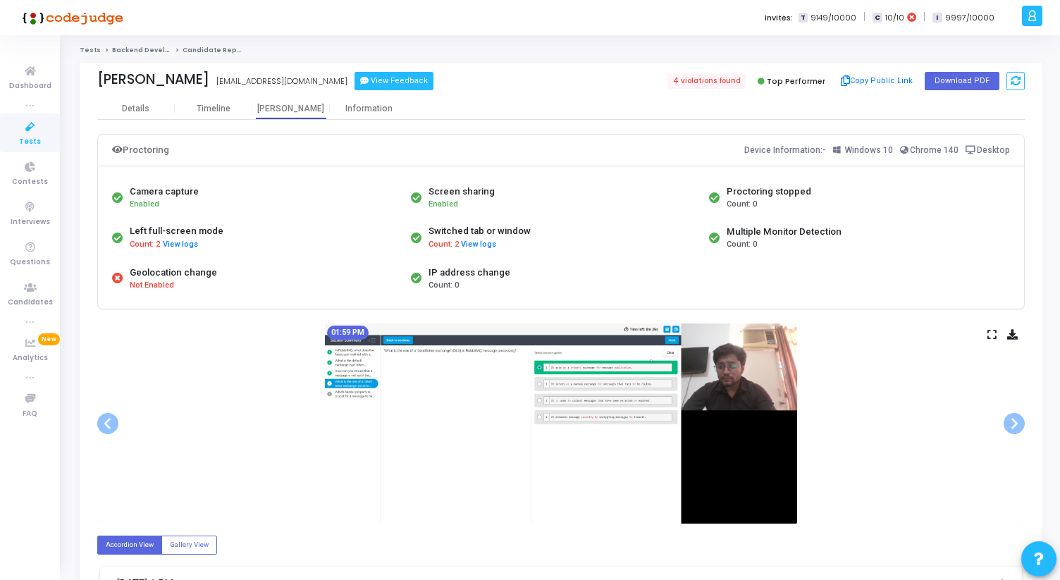
click at [354, 85] on button "View Feedback" at bounding box center [393, 81] width 79 height 18
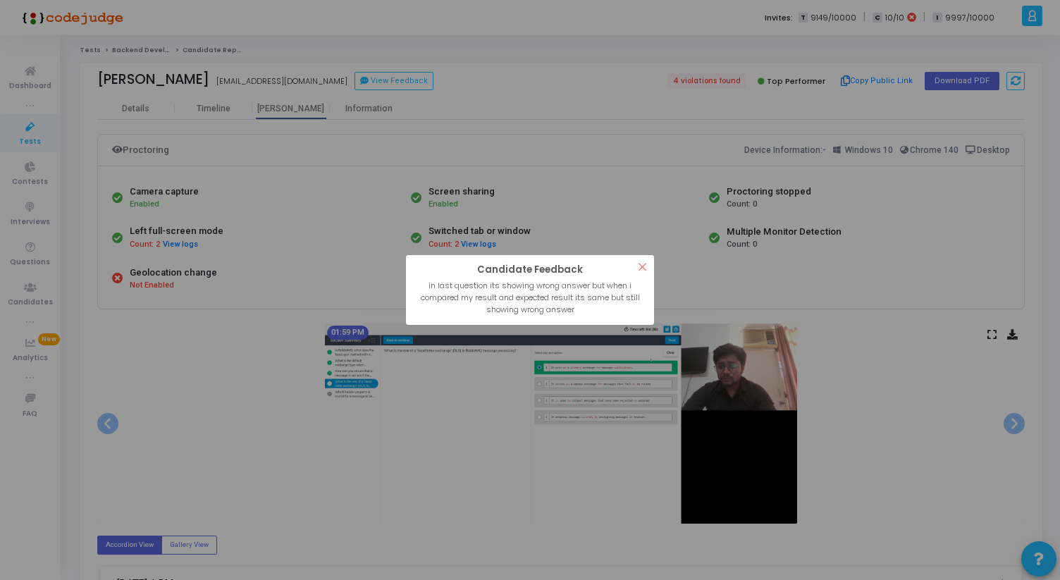
click at [642, 268] on button "×" at bounding box center [642, 266] width 23 height 23
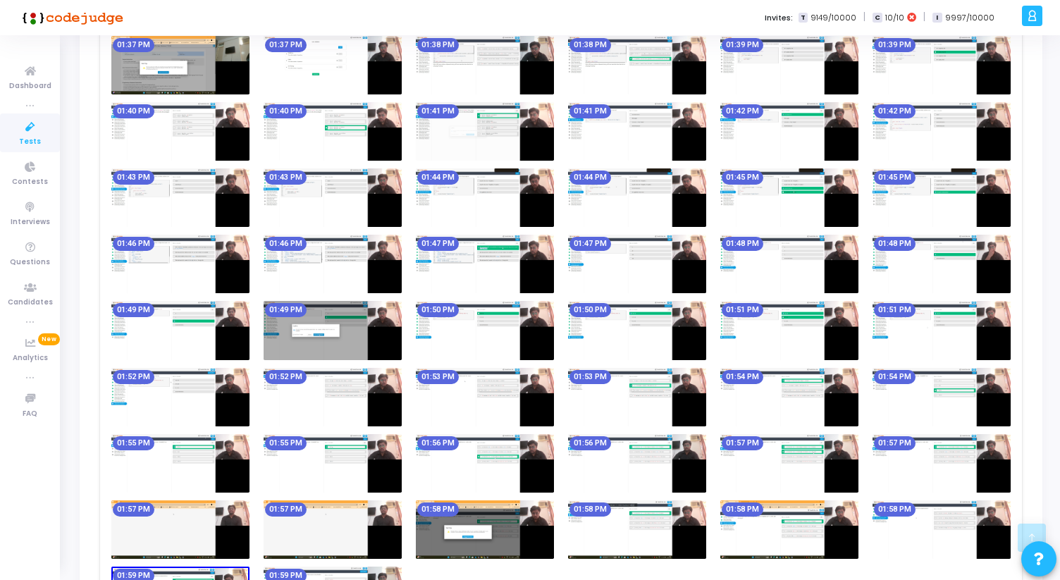
scroll to position [584, 0]
